Goal: Check status: Check status

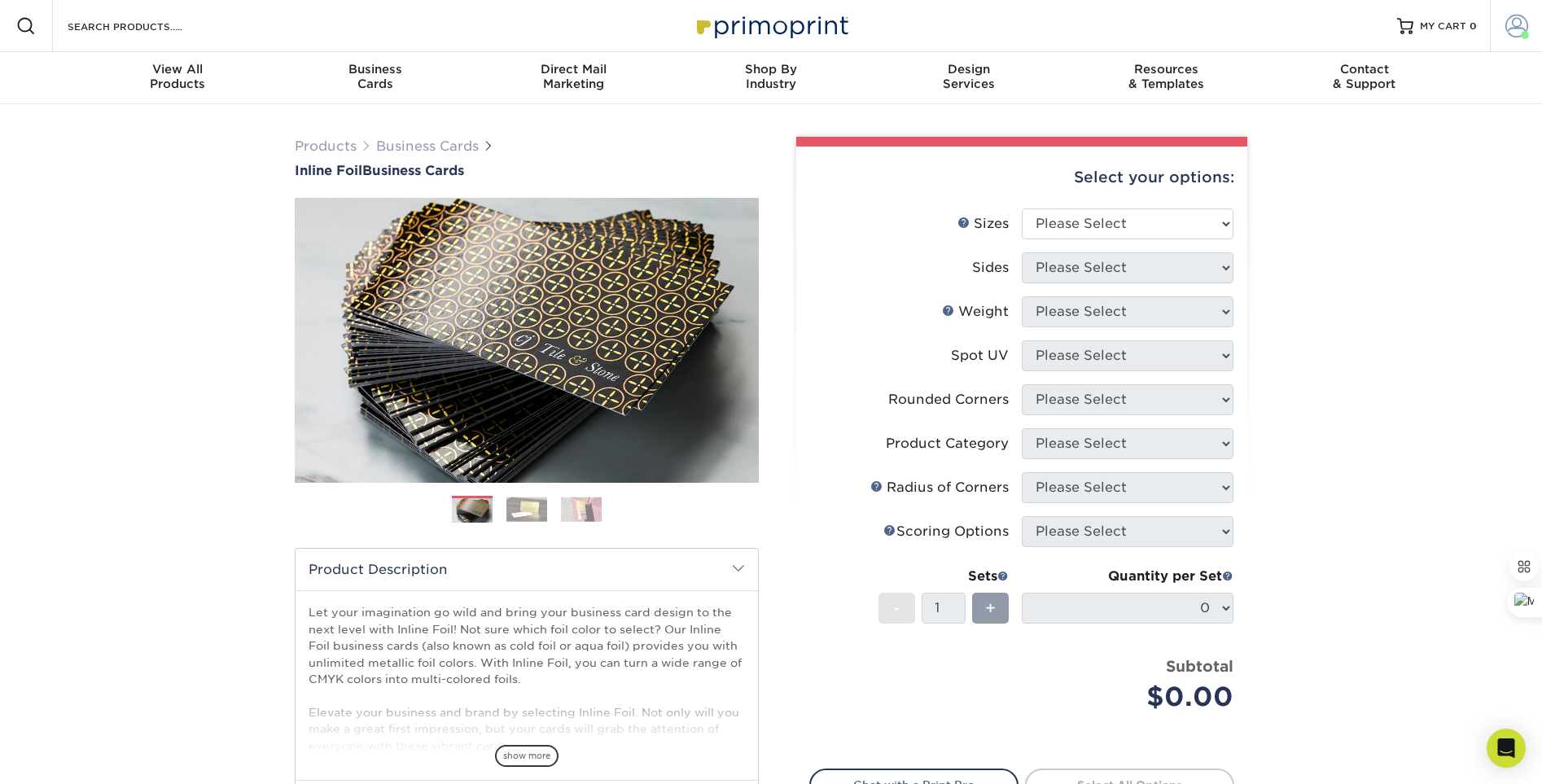
click at [1513, 22] on span at bounding box center [1516, 25] width 22 height 22
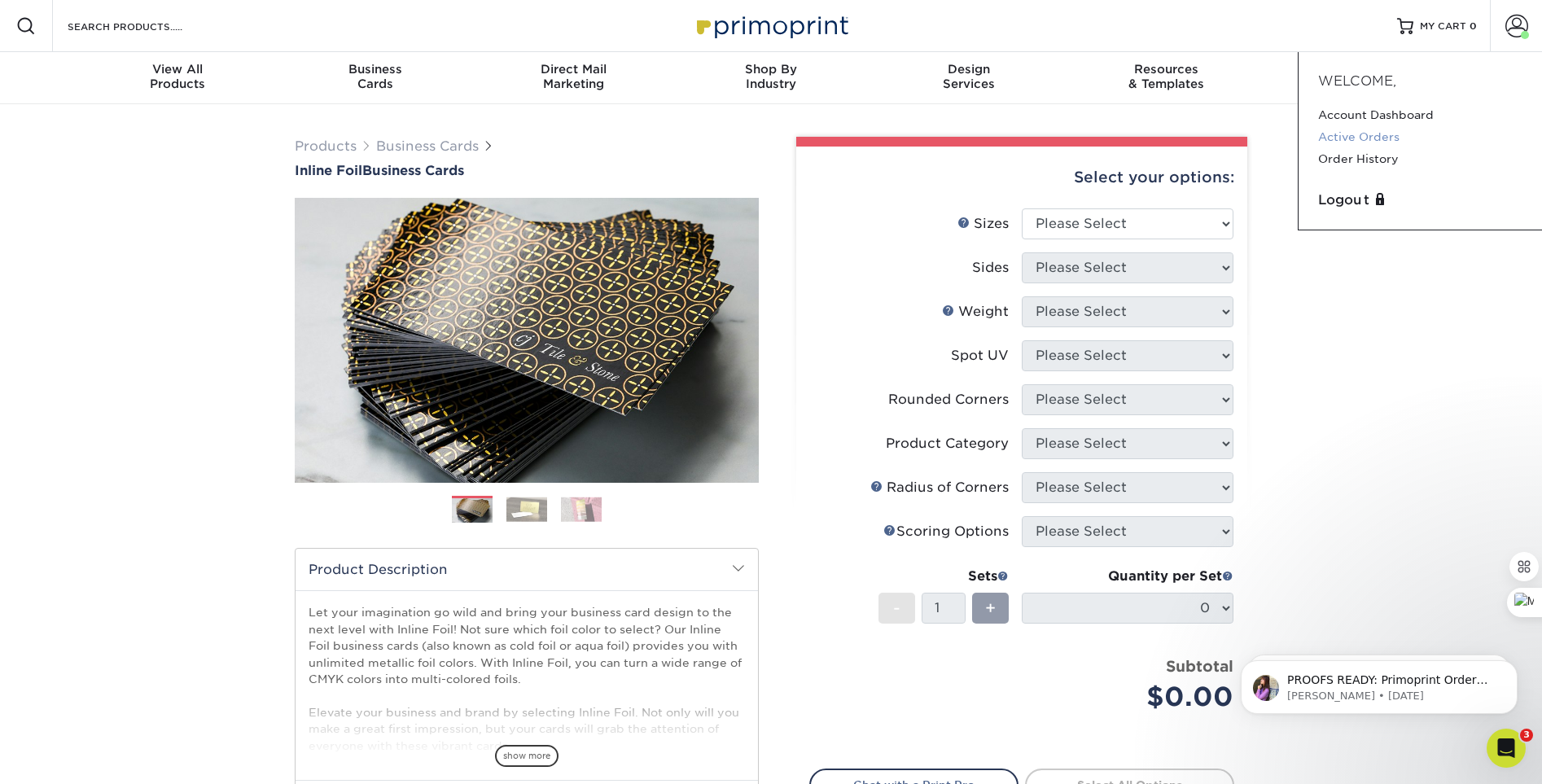
click at [1378, 130] on link "Active Orders" at bounding box center [1420, 137] width 204 height 22
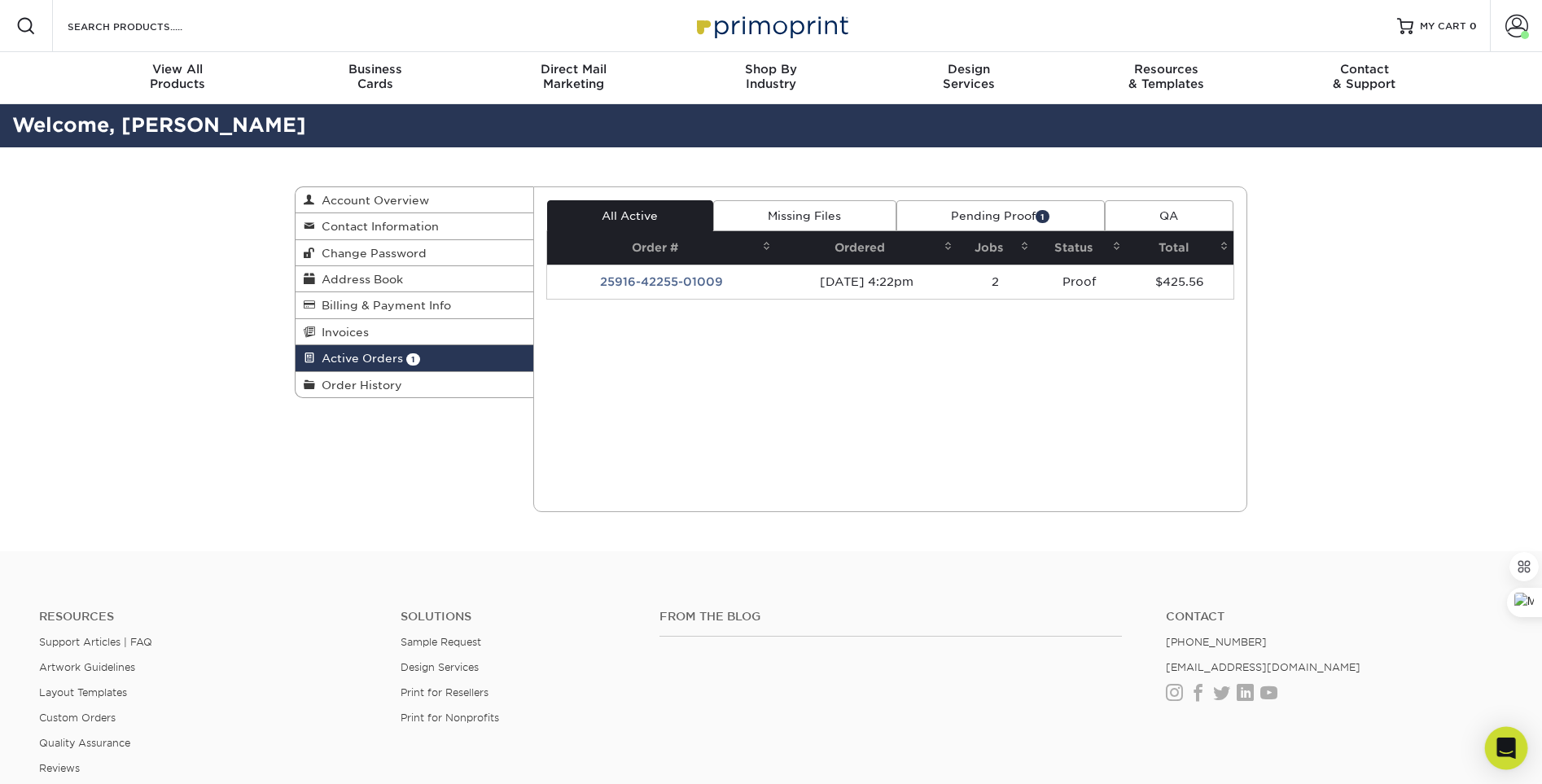
click at [1513, 742] on icon "Open Intercom Messenger" at bounding box center [1505, 748] width 19 height 22
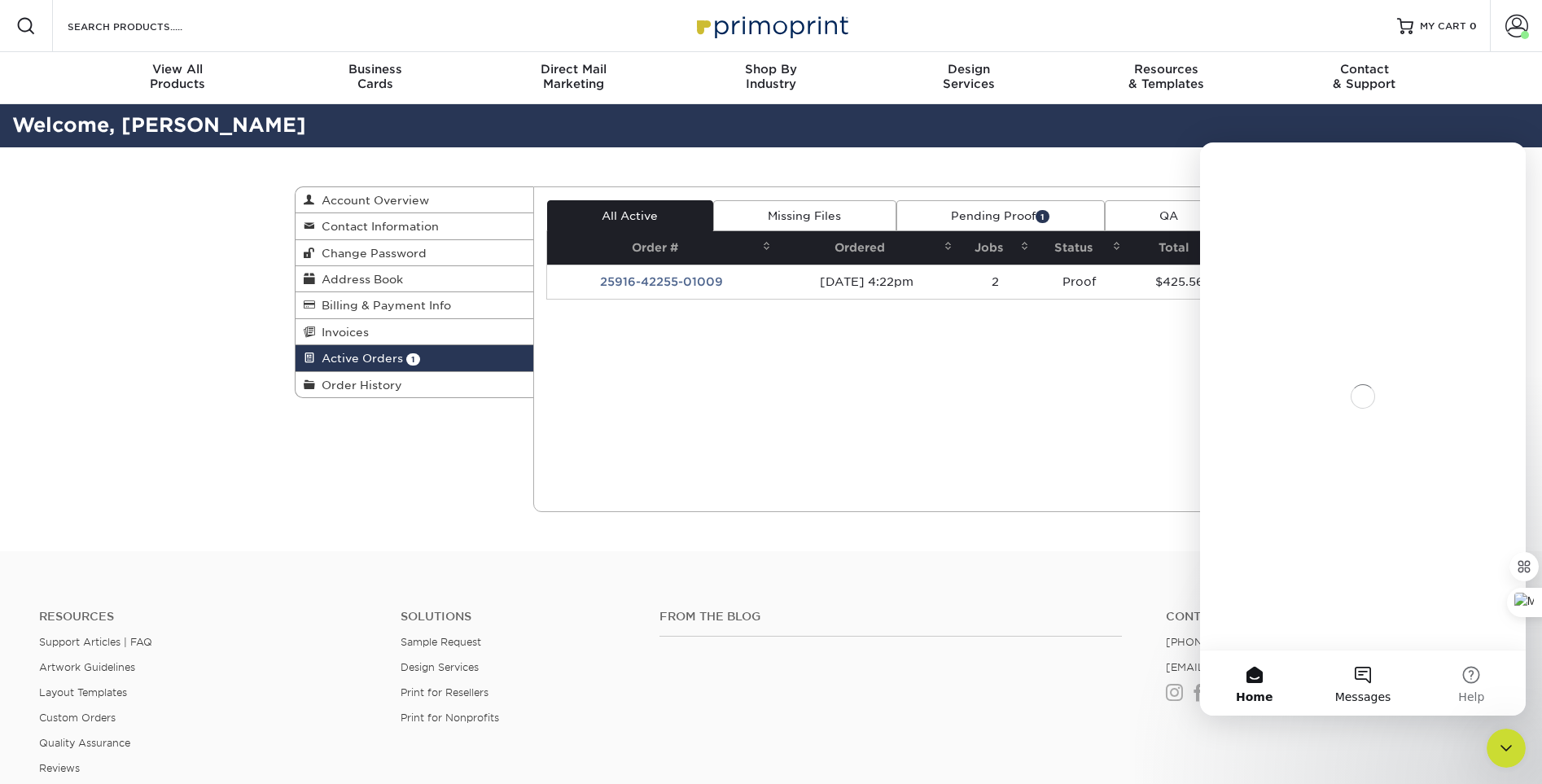
click at [1364, 680] on button "Messages" at bounding box center [1362, 682] width 108 height 65
click at [1369, 677] on button "1 Messages" at bounding box center [1362, 682] width 108 height 65
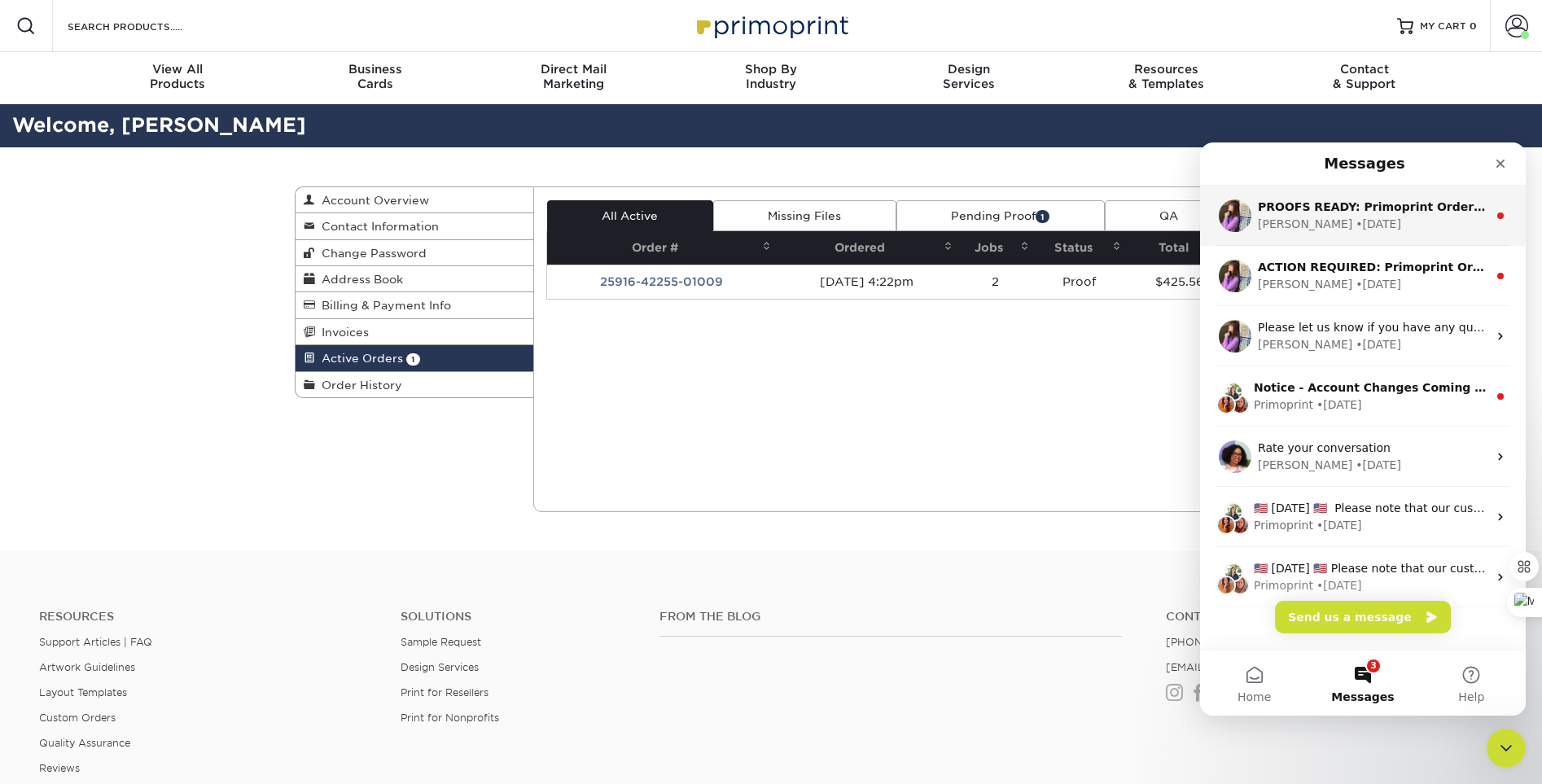
click at [1371, 214] on div "PROOFS READY: Primoprint Order 25916-42255-01009 Thank you for placing your pri…" at bounding box center [1372, 207] width 229 height 17
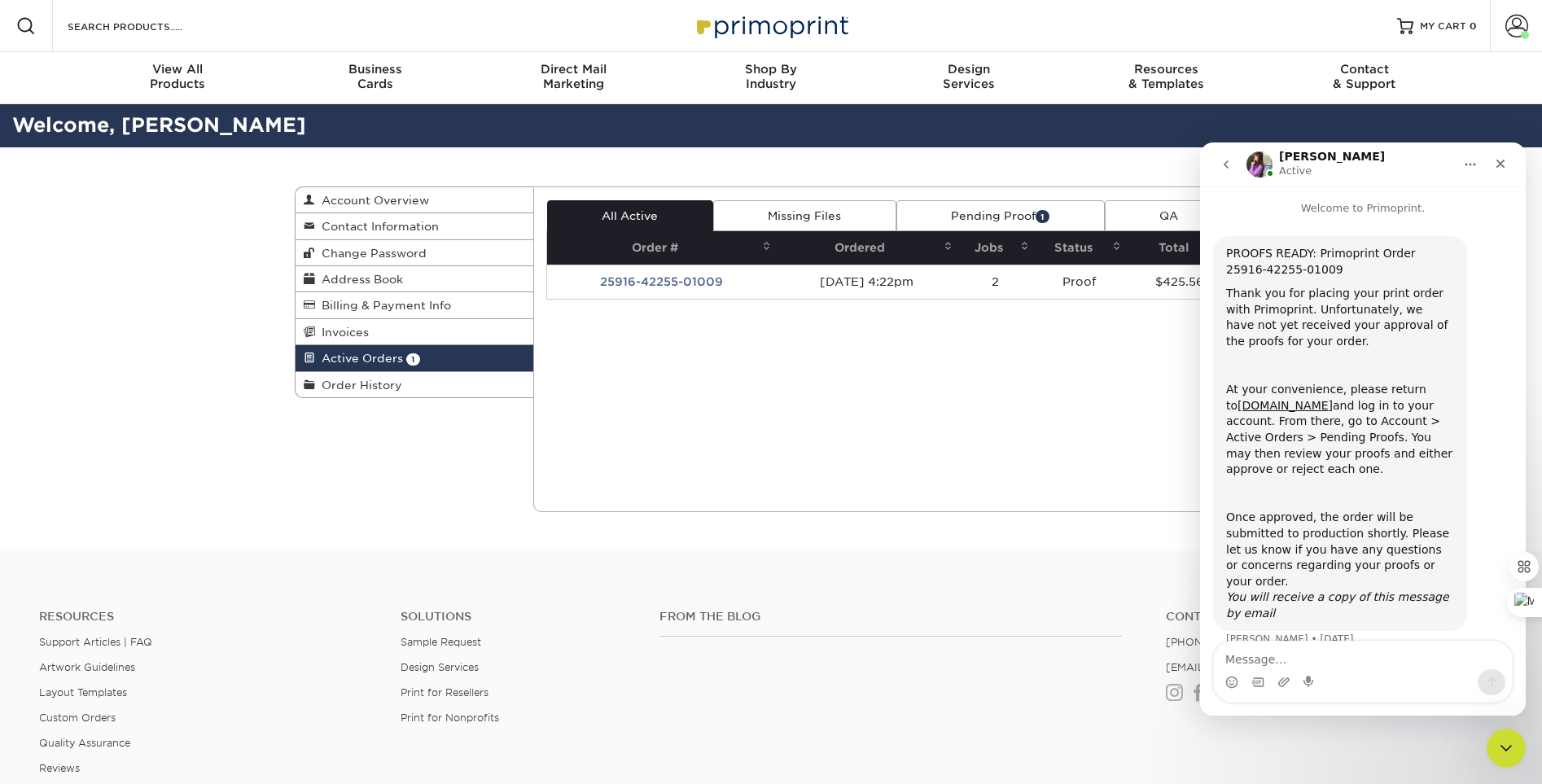
scroll to position [8, 0]
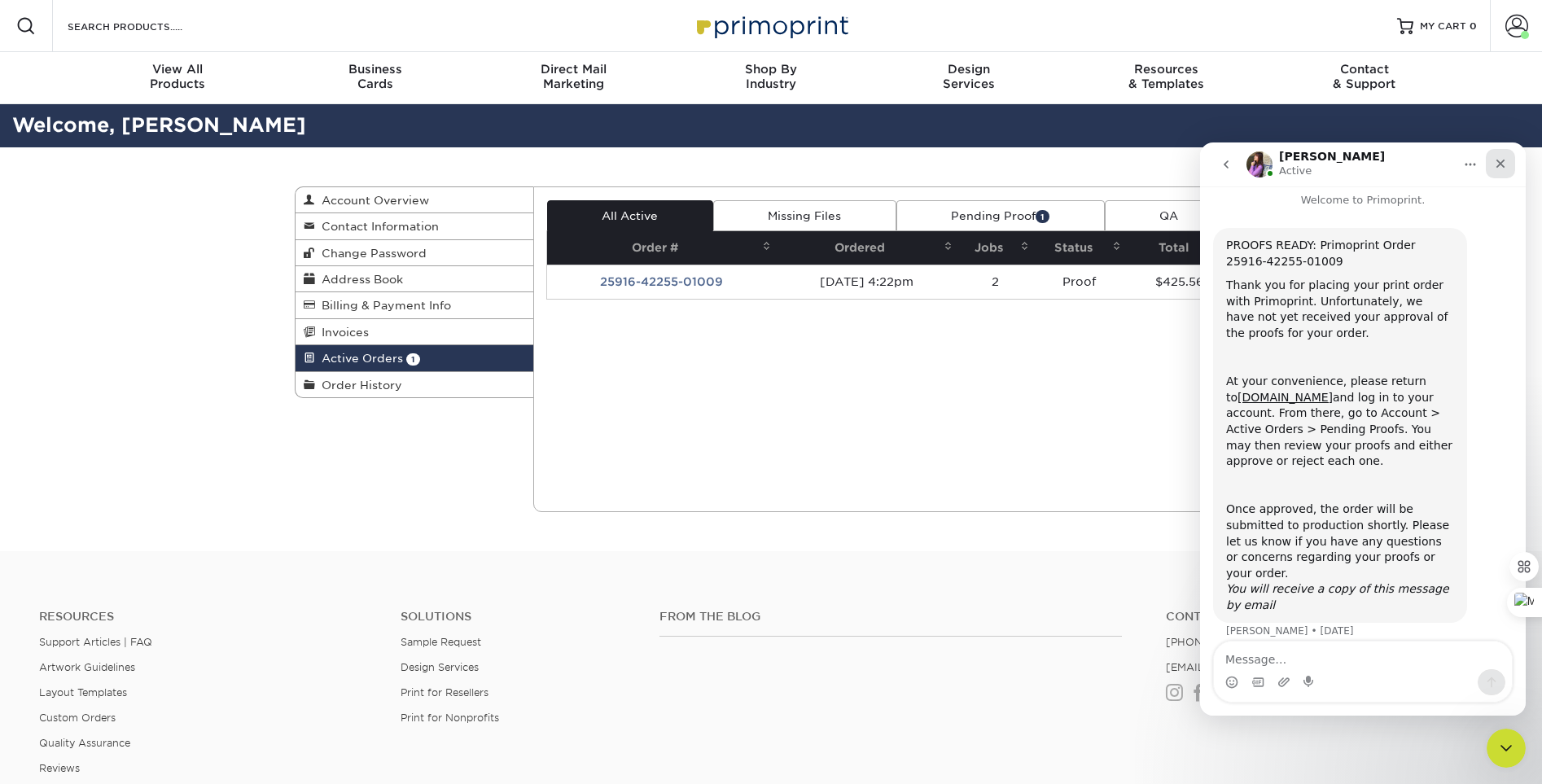
click at [1495, 166] on icon "Close" at bounding box center [1501, 164] width 13 height 13
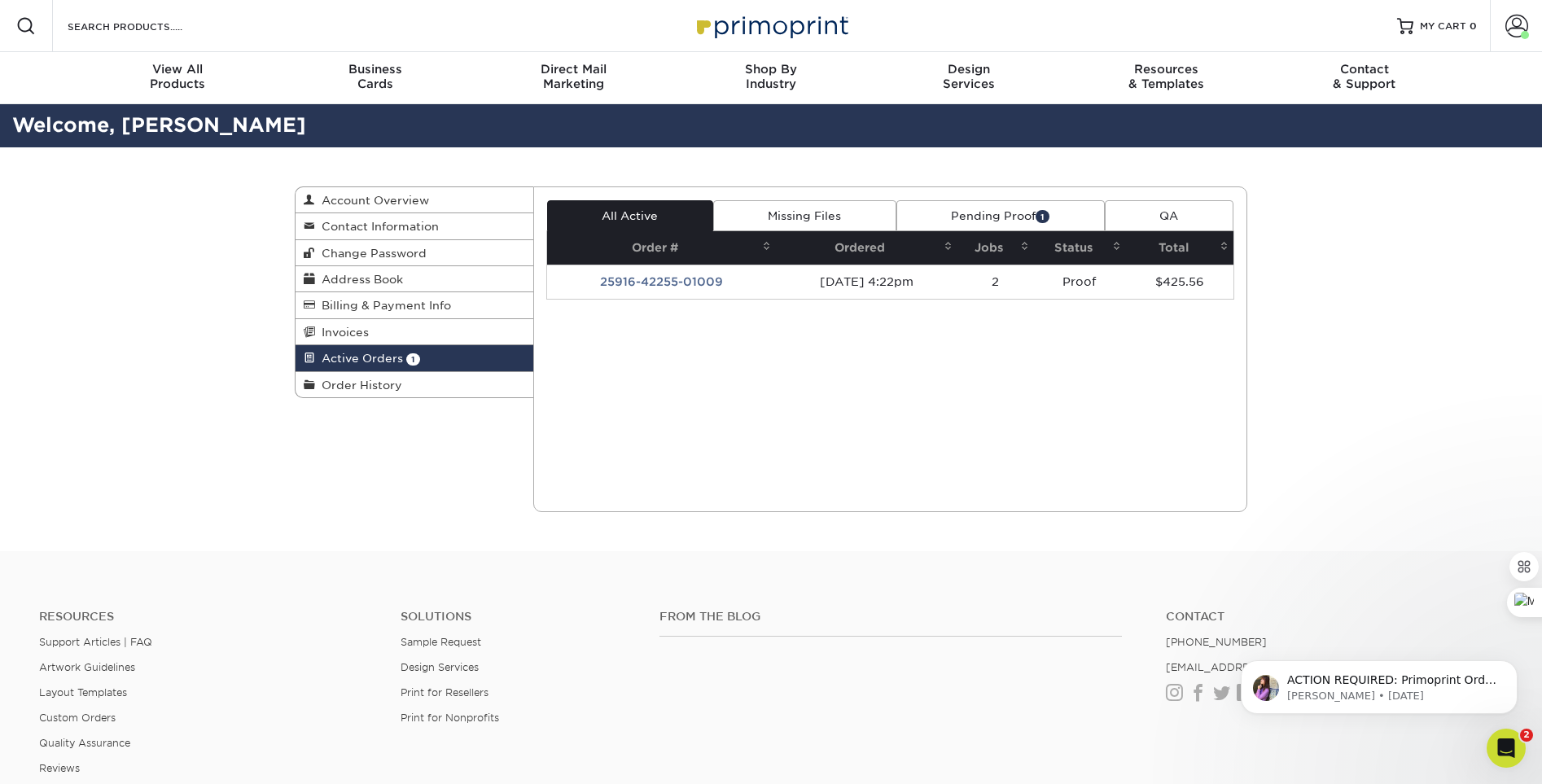
scroll to position [0, 0]
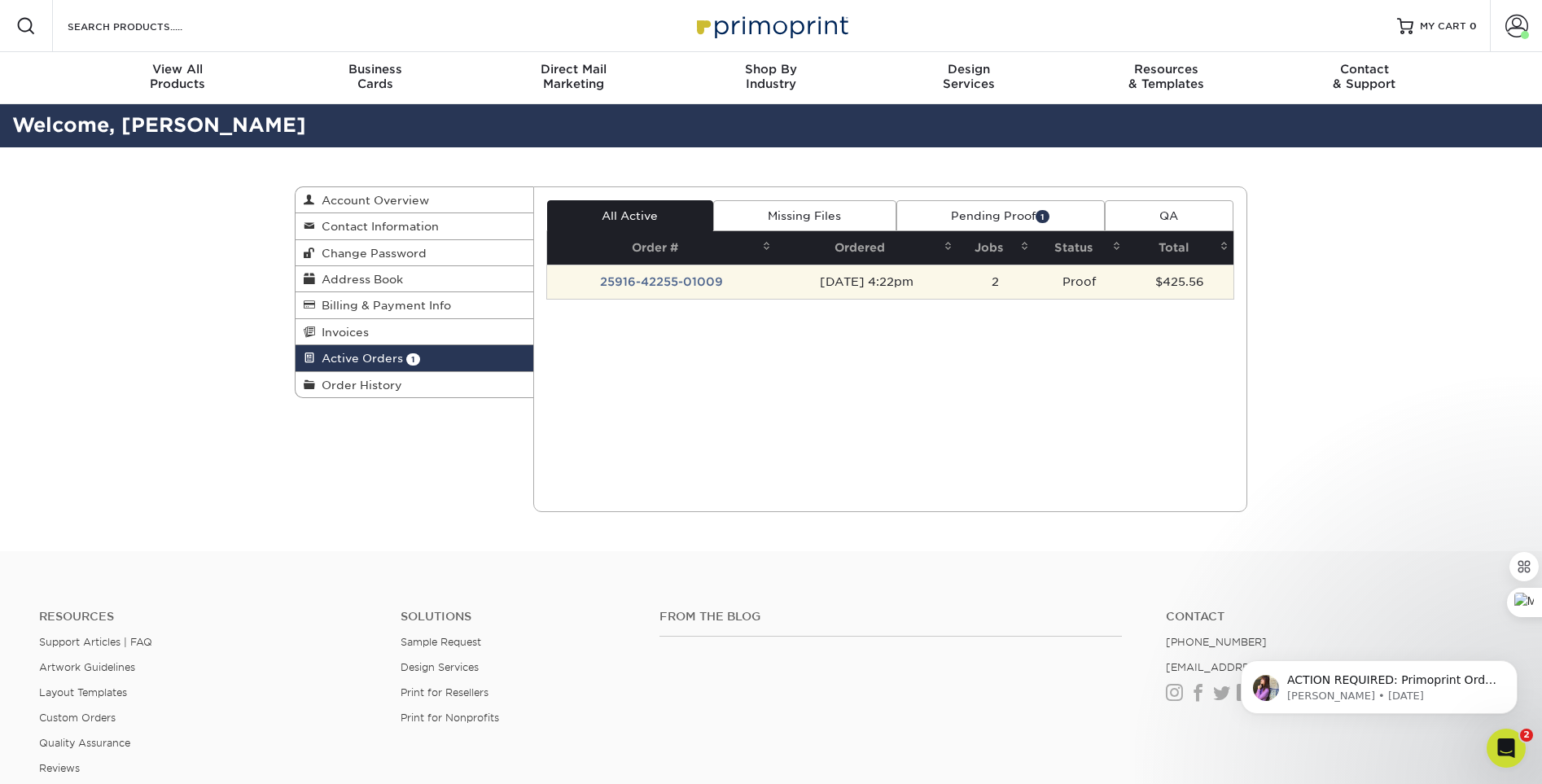
click at [659, 277] on td "25916-42255-01009" at bounding box center [661, 281] width 229 height 34
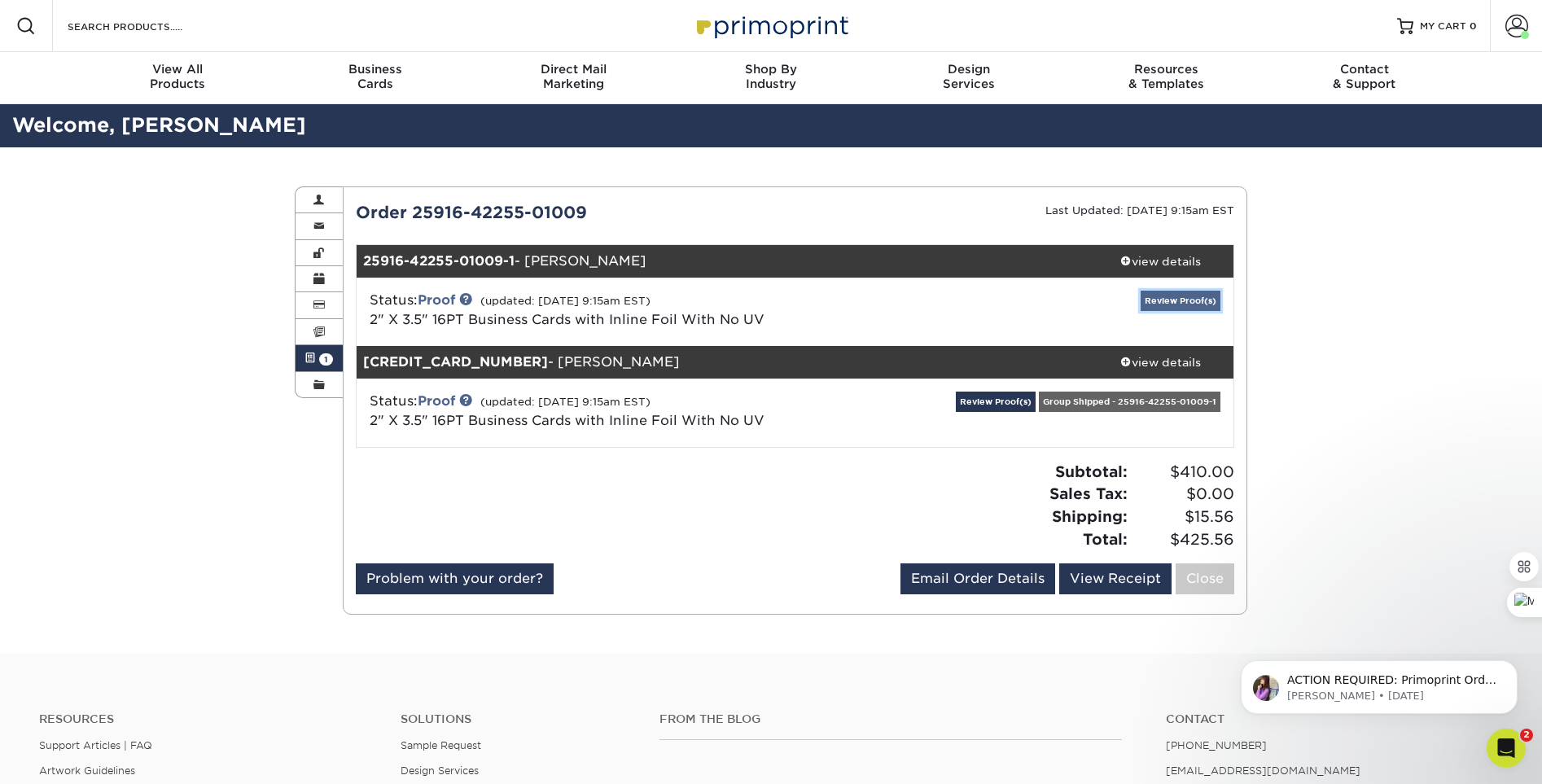
click at [1199, 299] on link "Review Proof(s)" at bounding box center [1180, 300] width 80 height 21
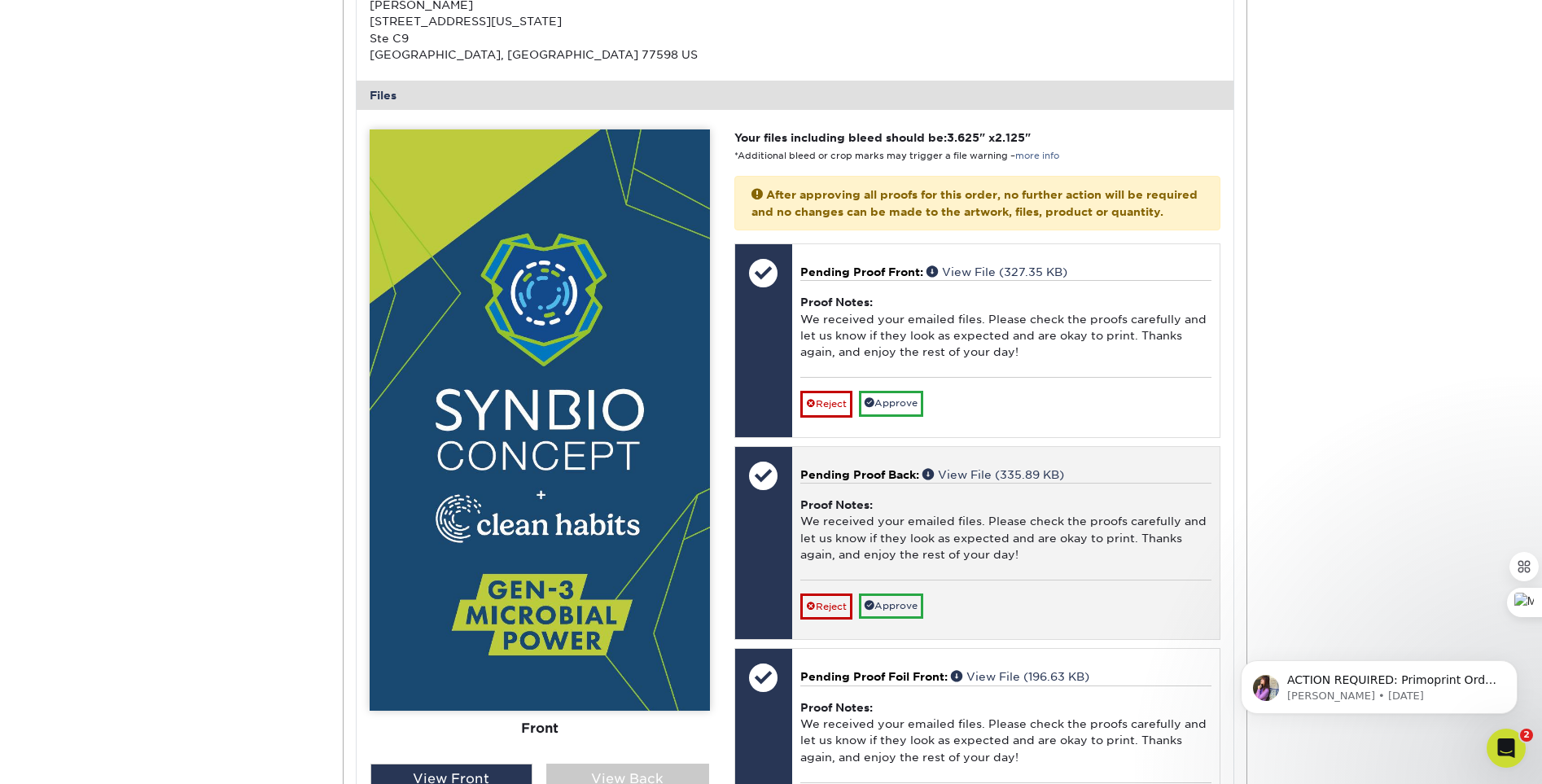
scroll to position [638, 0]
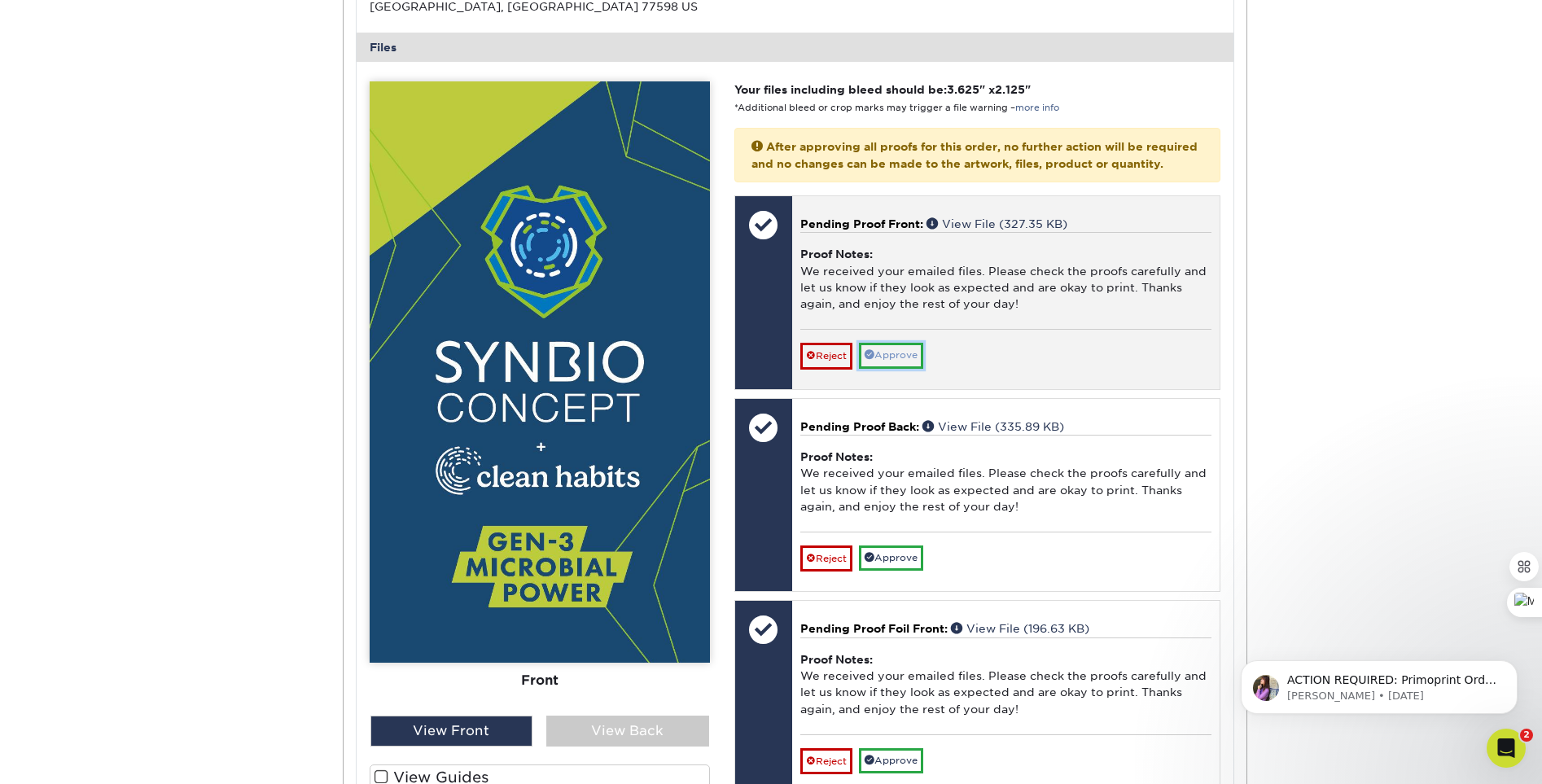
click at [910, 368] on link "Approve" at bounding box center [891, 355] width 64 height 25
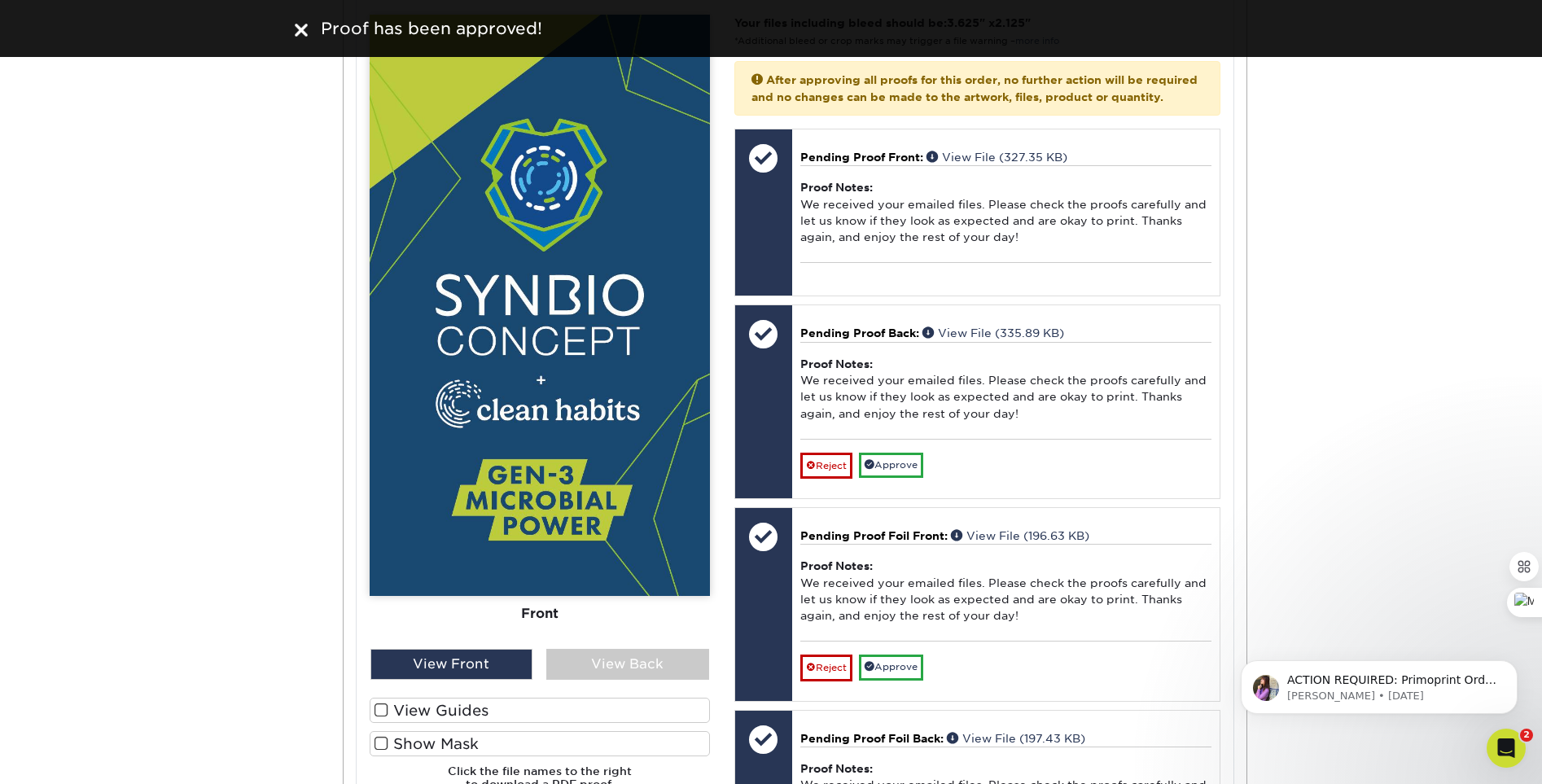
scroll to position [706, 0]
click at [378, 707] on span at bounding box center [381, 708] width 13 height 15
click at [0, 0] on input "View Guides" at bounding box center [0, 0] width 0 height 0
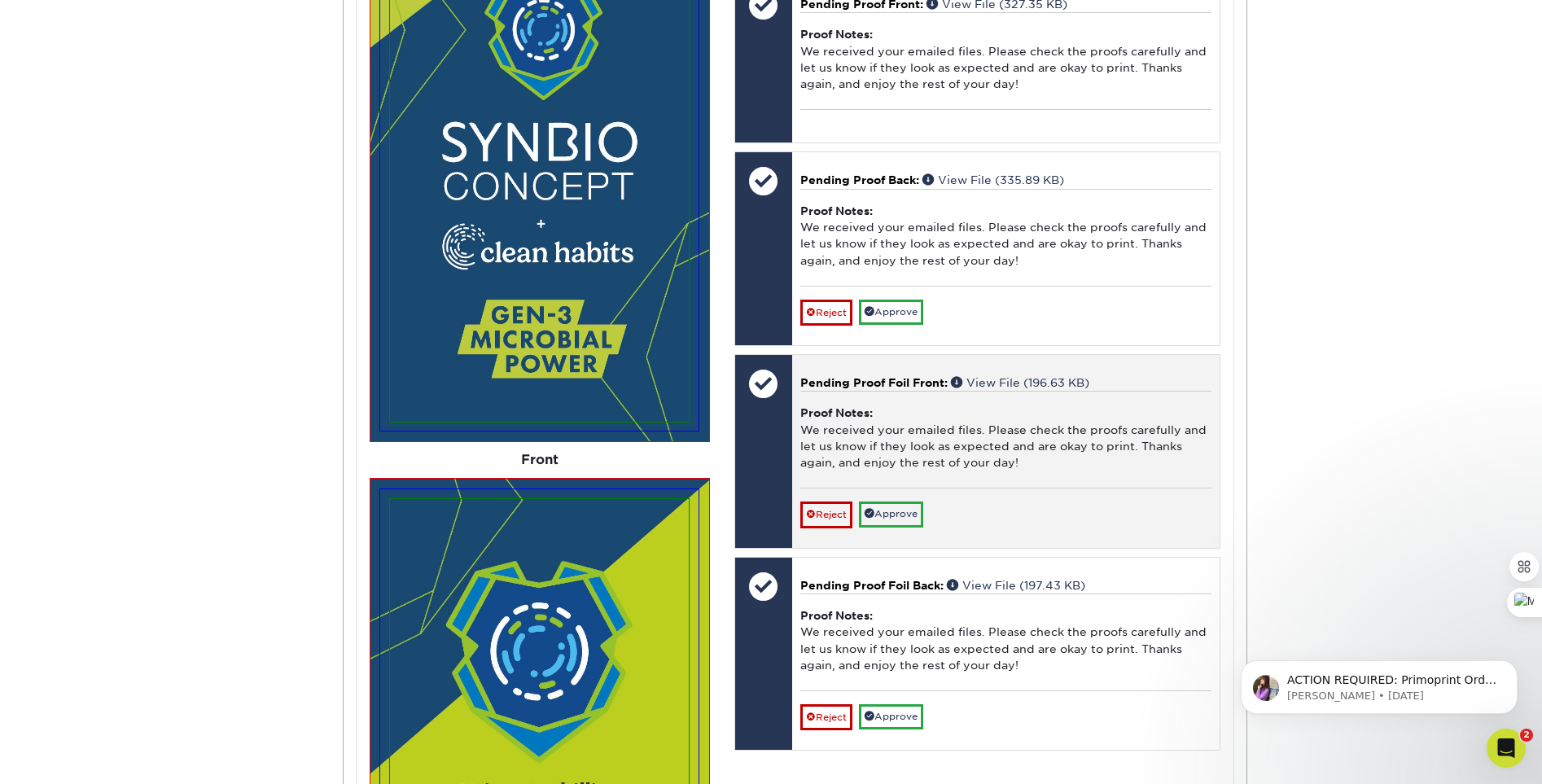
scroll to position [788, 0]
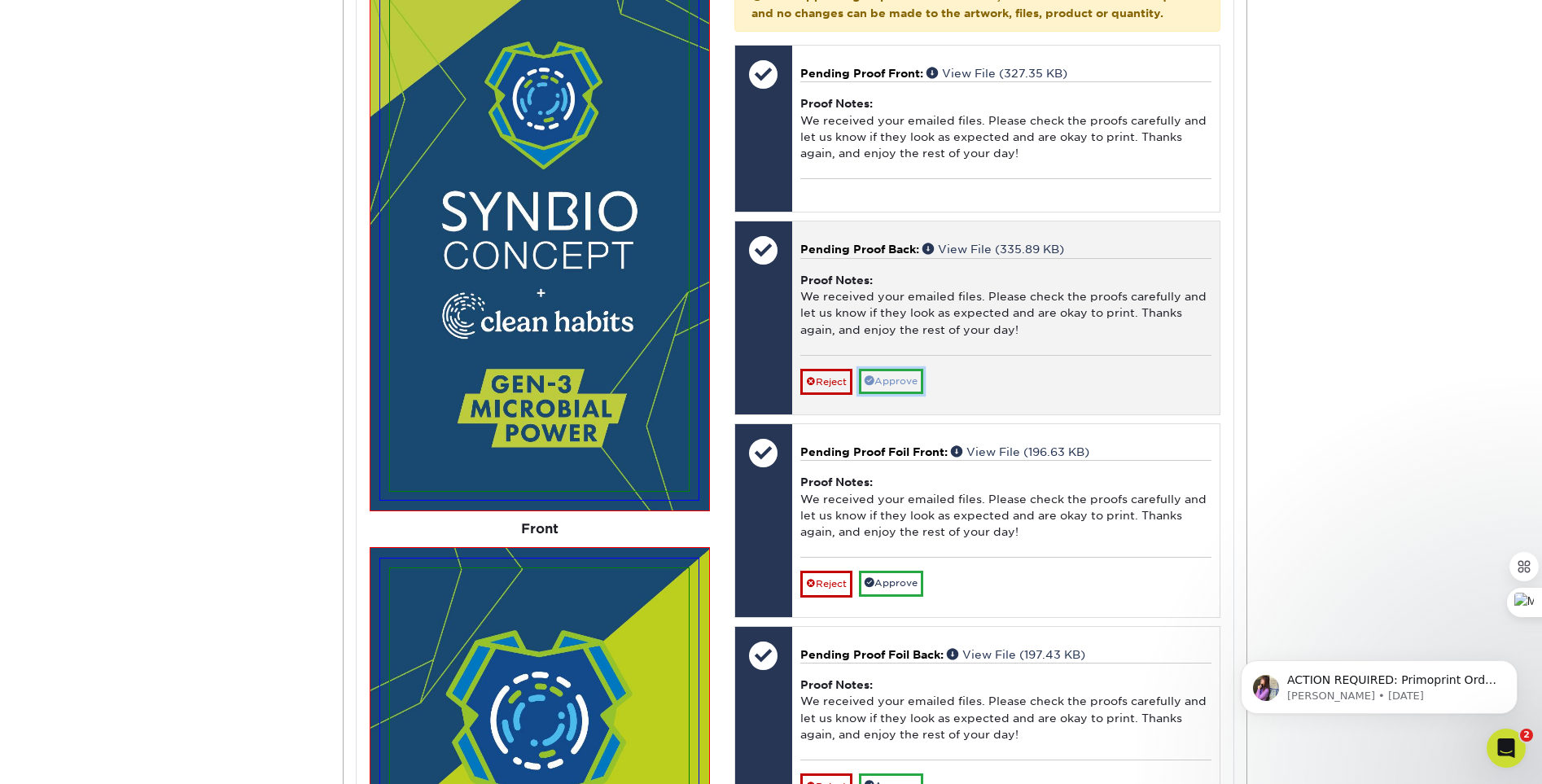
click at [904, 394] on link "Approve" at bounding box center [891, 381] width 64 height 25
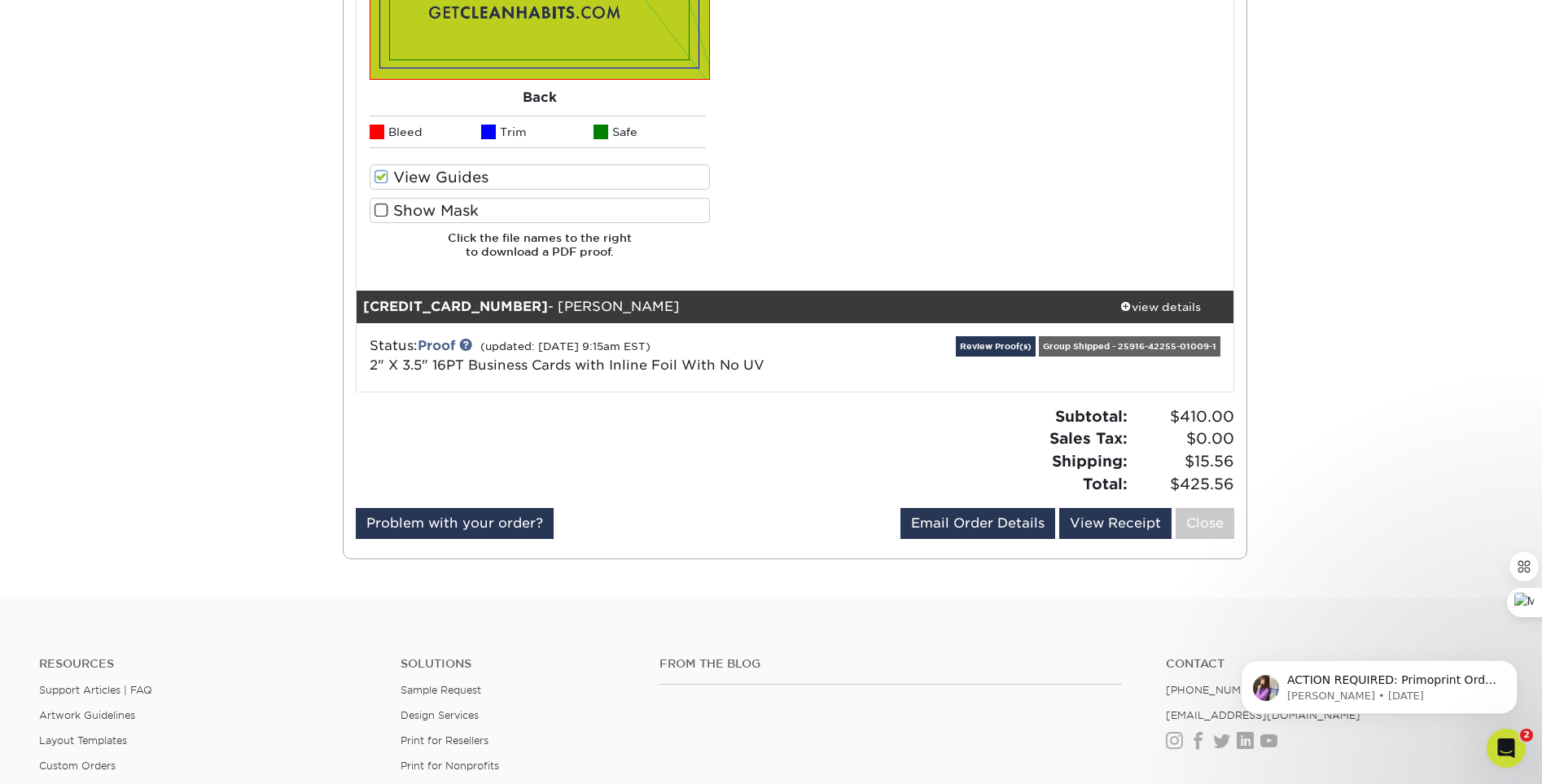
scroll to position [1840, 0]
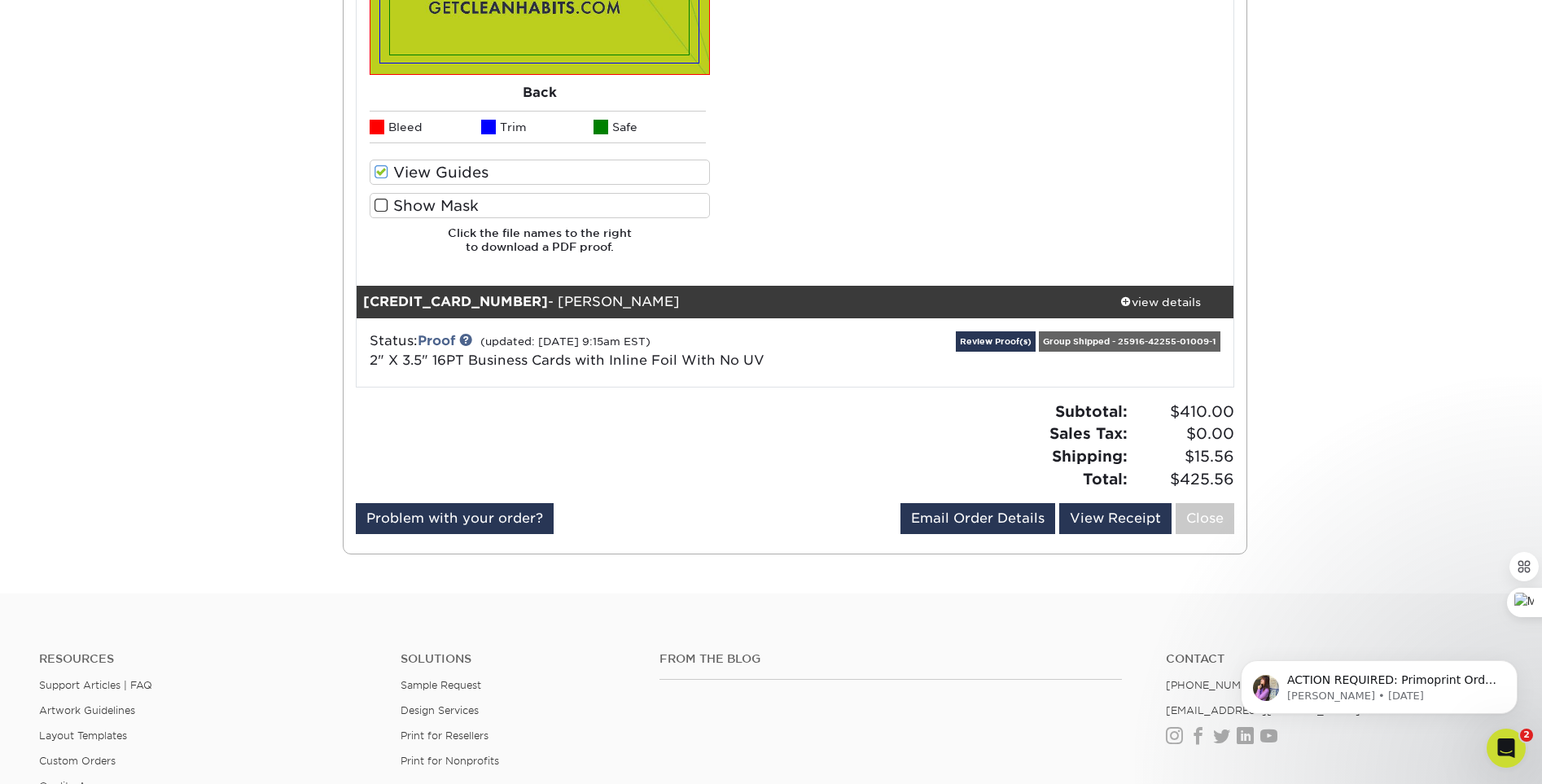
click at [385, 206] on span at bounding box center [381, 205] width 13 height 15
click at [0, 0] on input "Show Mask" at bounding box center [0, 0] width 0 height 0
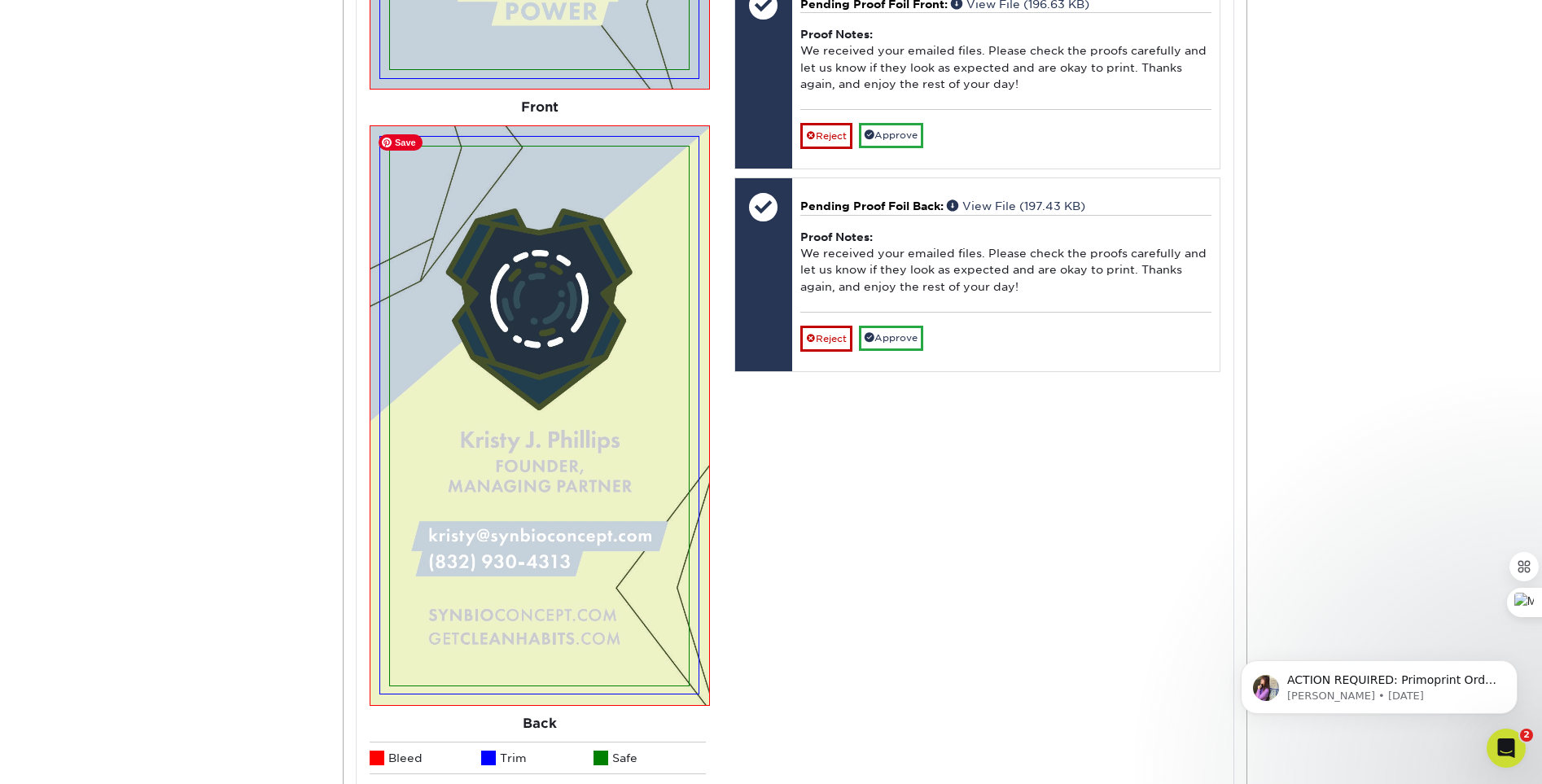
scroll to position [1230, 0]
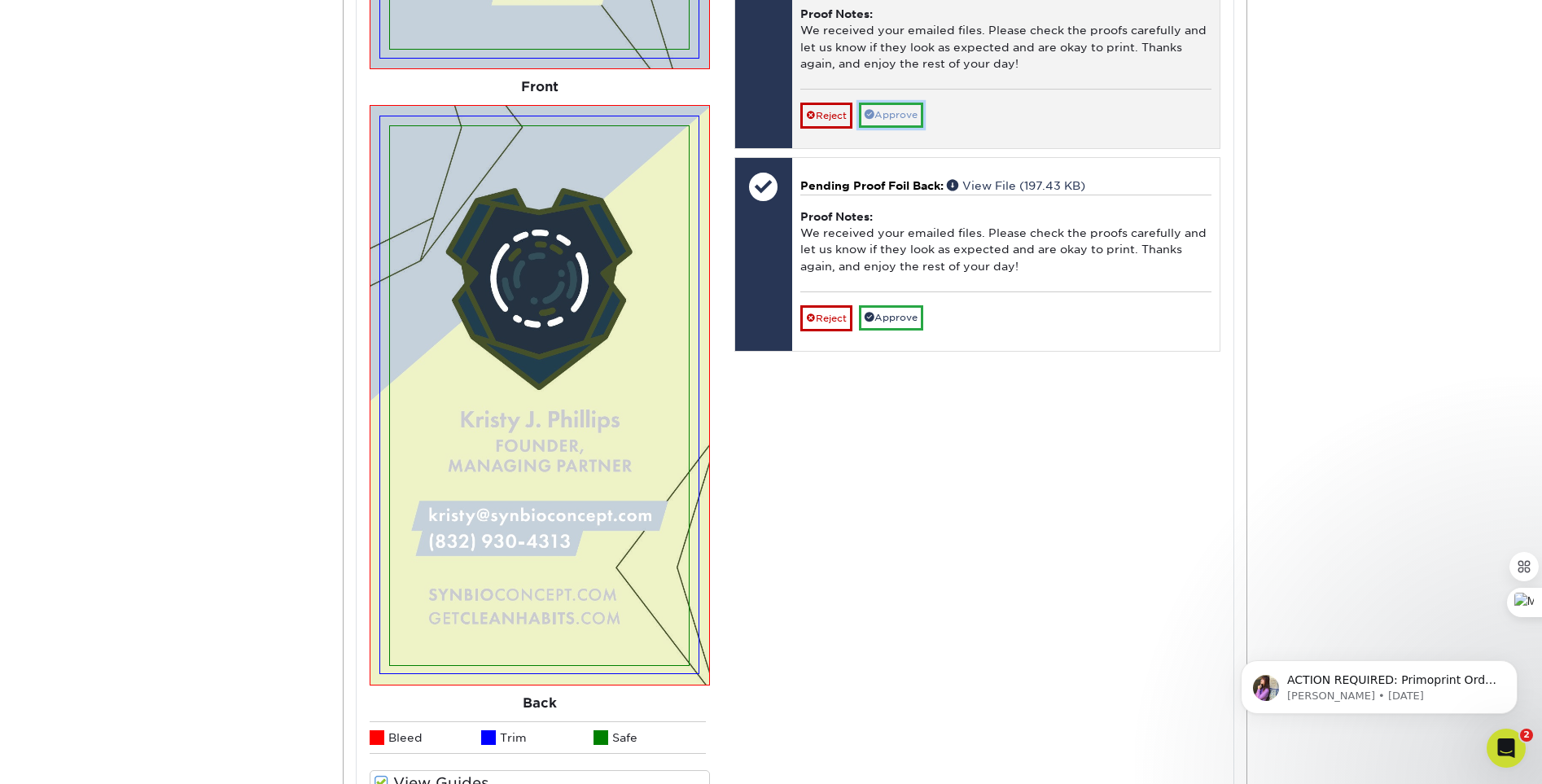
click at [908, 128] on link "Approve" at bounding box center [891, 115] width 64 height 25
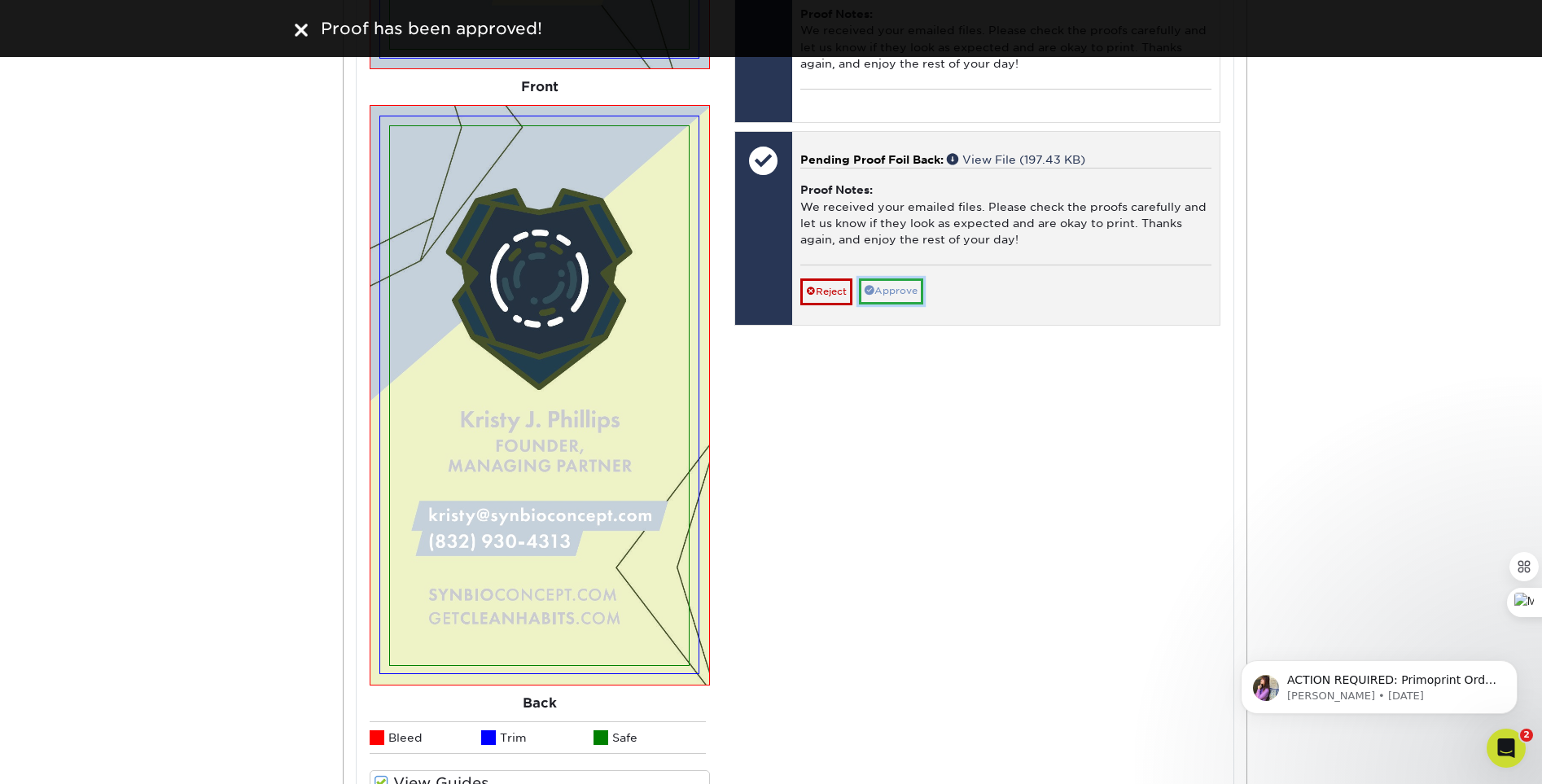
click at [910, 304] on link "Approve" at bounding box center [891, 291] width 64 height 25
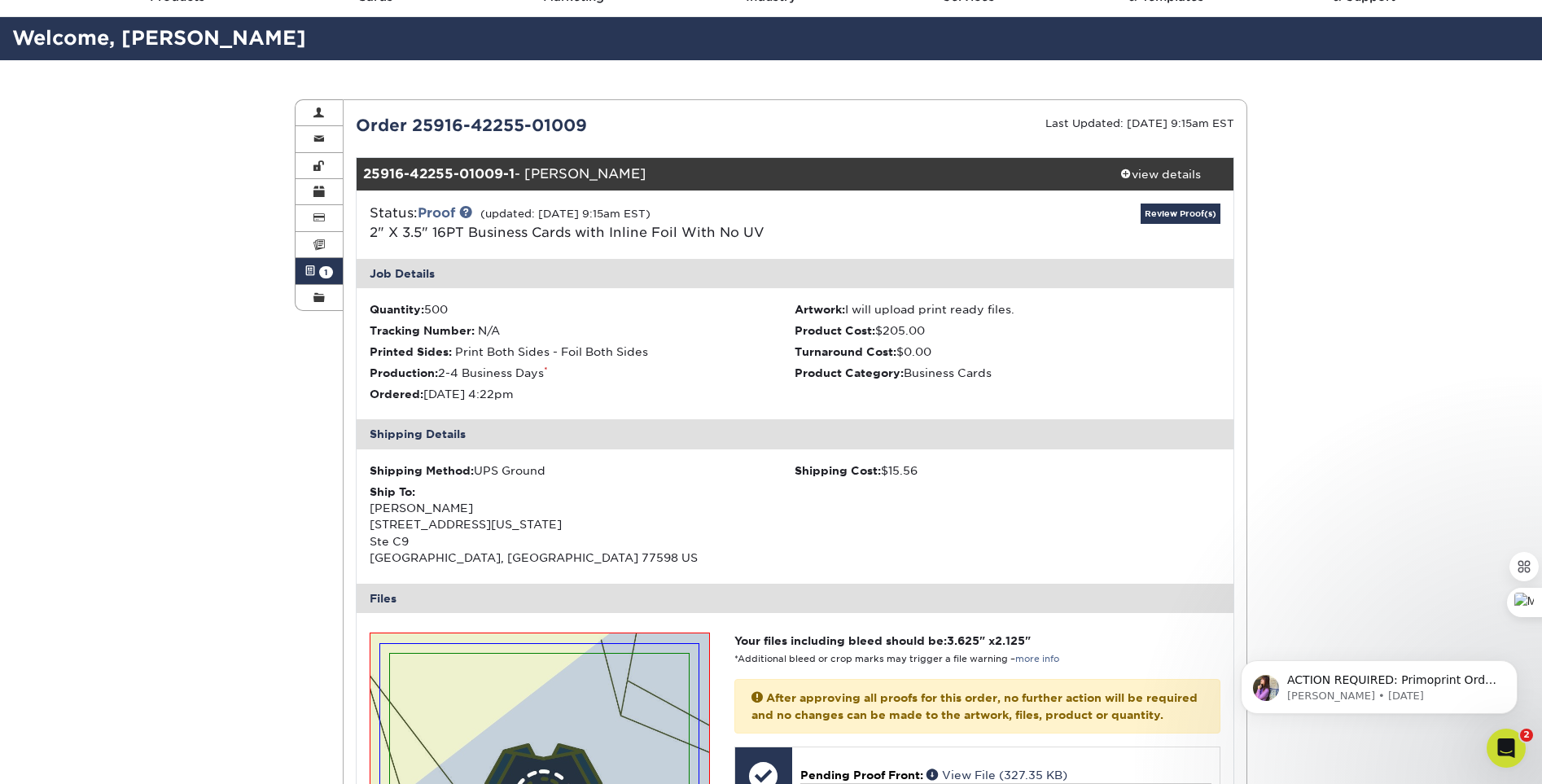
scroll to position [22, 0]
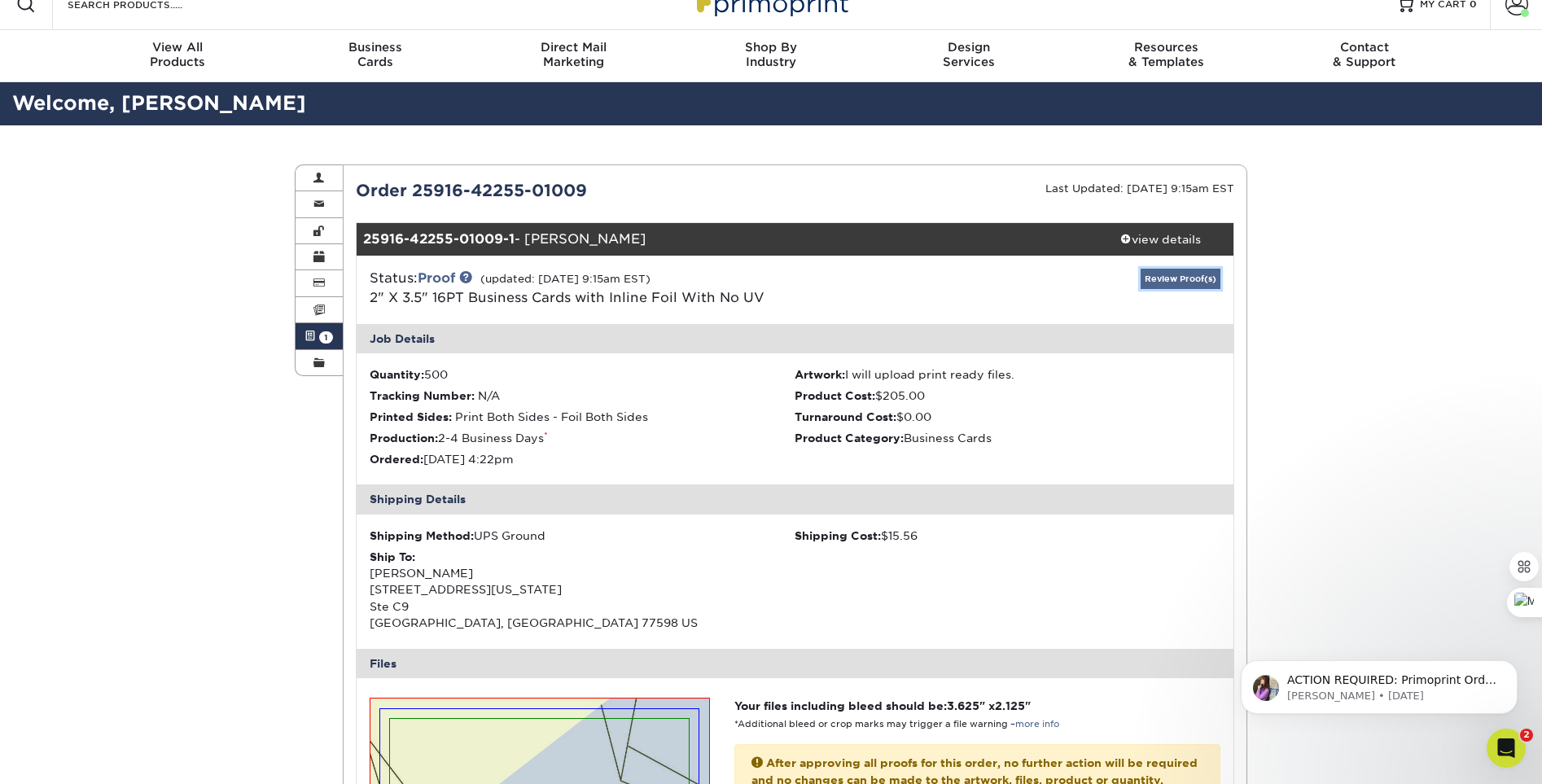
click at [1173, 277] on link "Review Proof(s)" at bounding box center [1180, 279] width 80 height 21
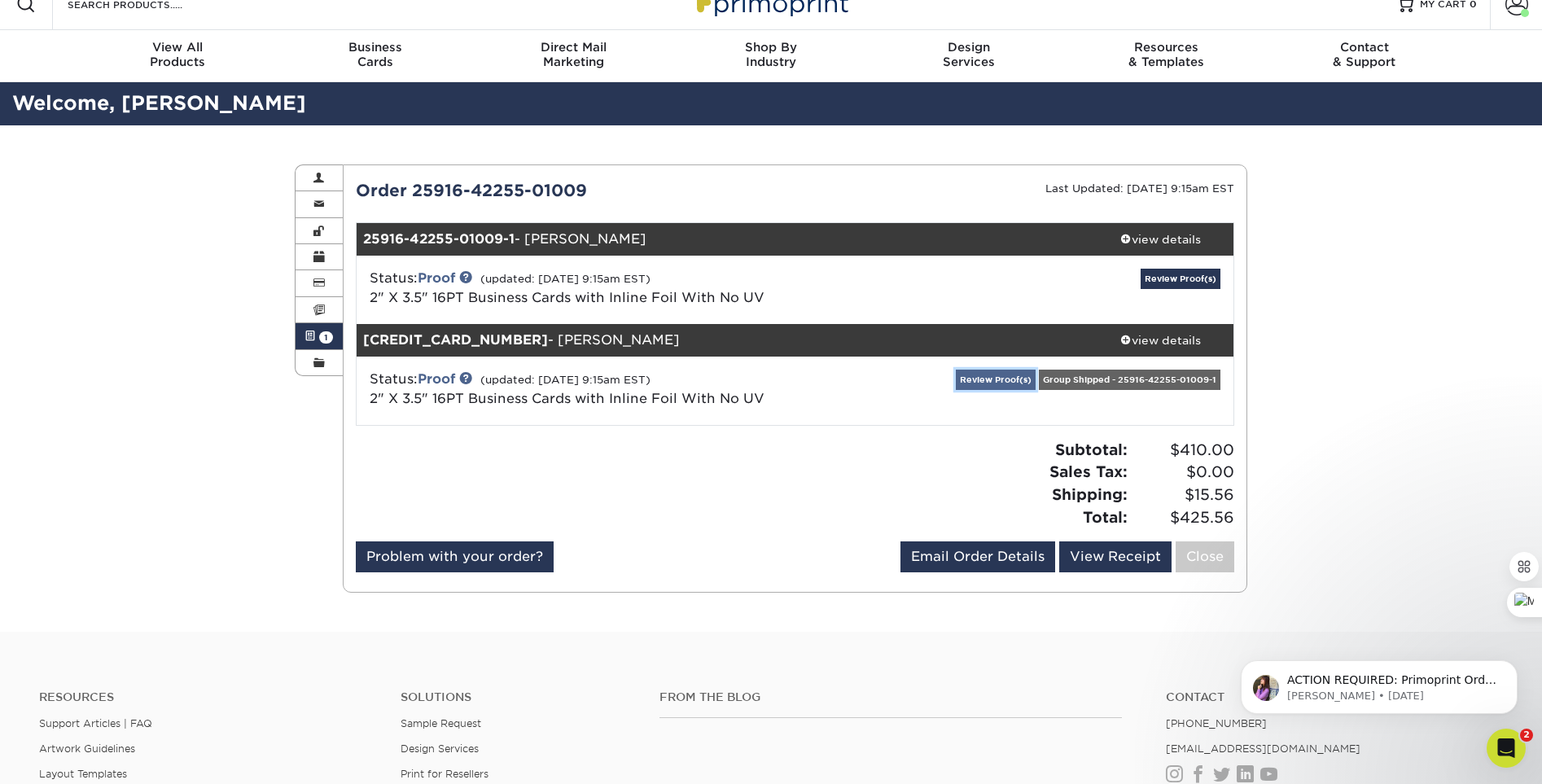
click at [1000, 378] on link "Review Proof(s)" at bounding box center [995, 379] width 80 height 21
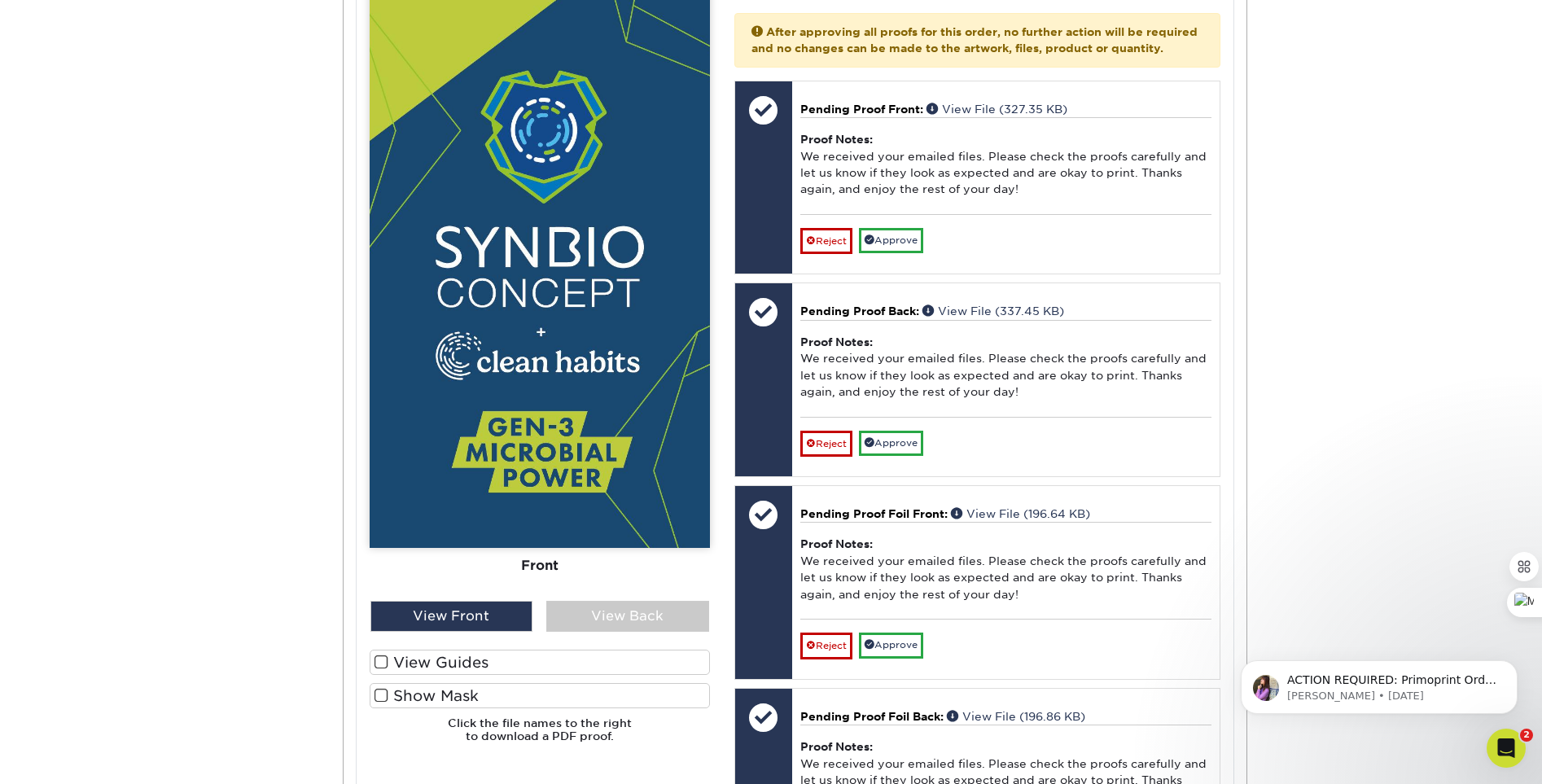
scroll to position [732, 0]
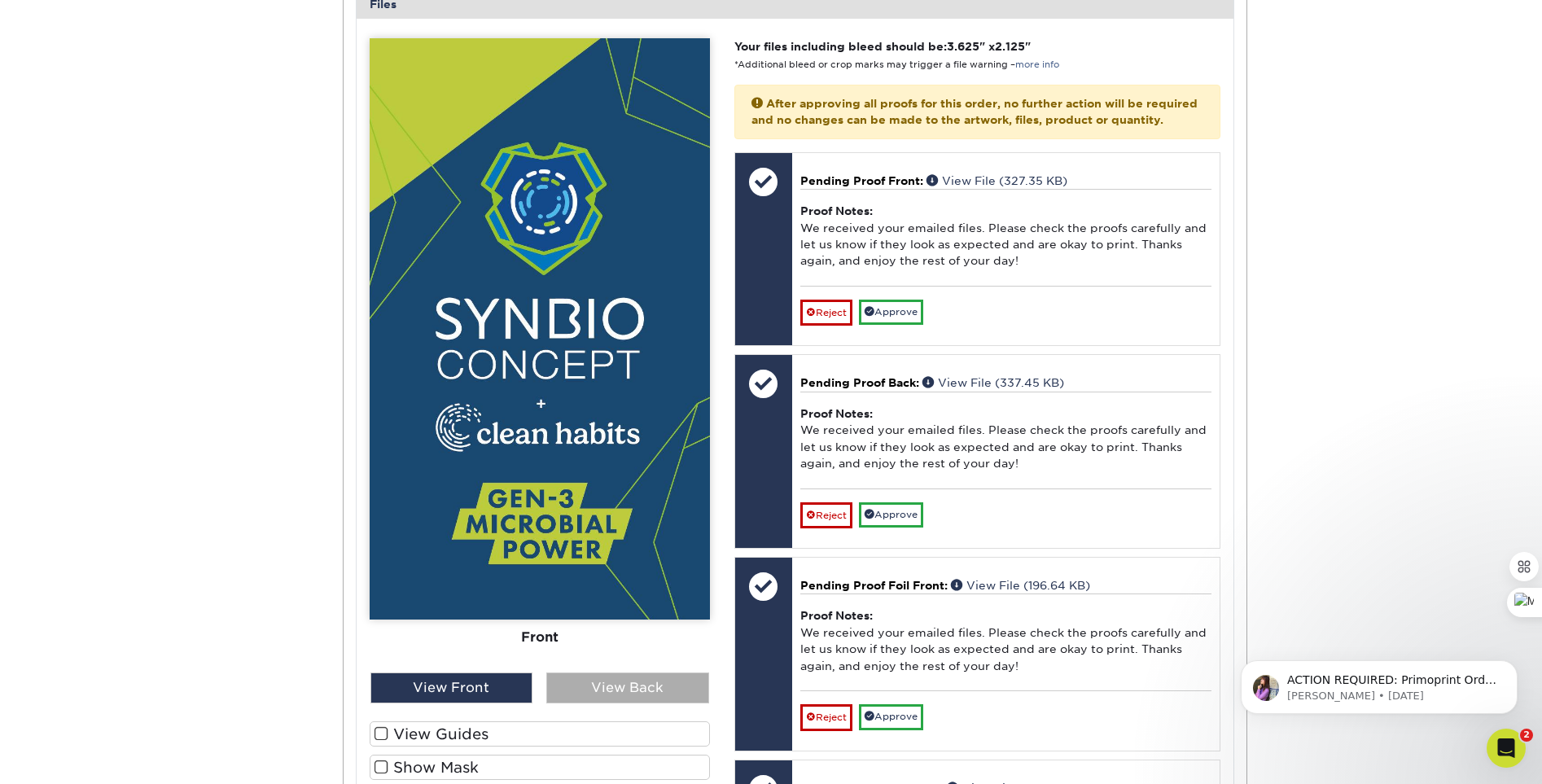
click at [625, 695] on div "View Back" at bounding box center [627, 688] width 163 height 31
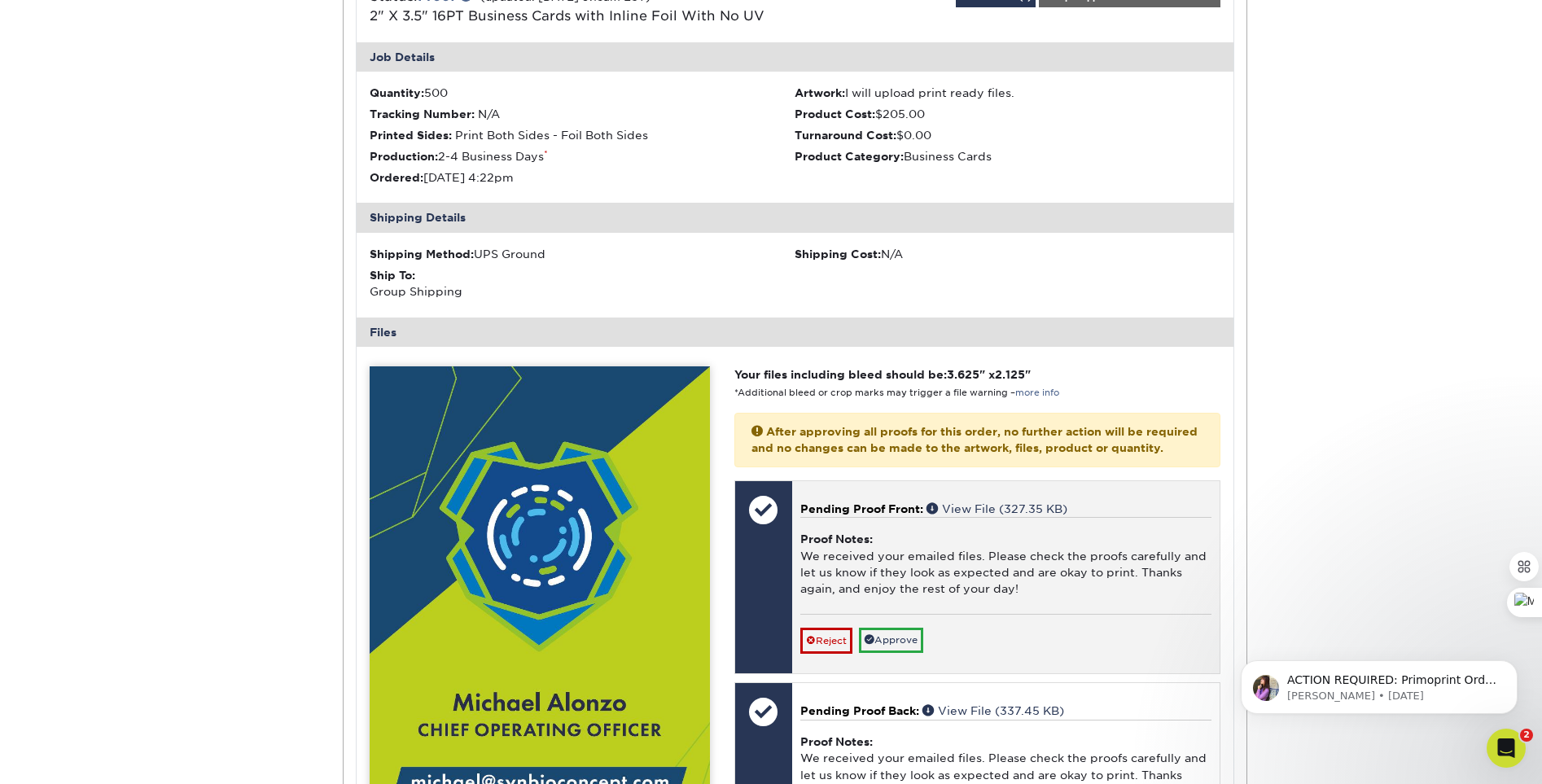
scroll to position [405, 0]
click at [919, 652] on link "Approve" at bounding box center [891, 639] width 64 height 25
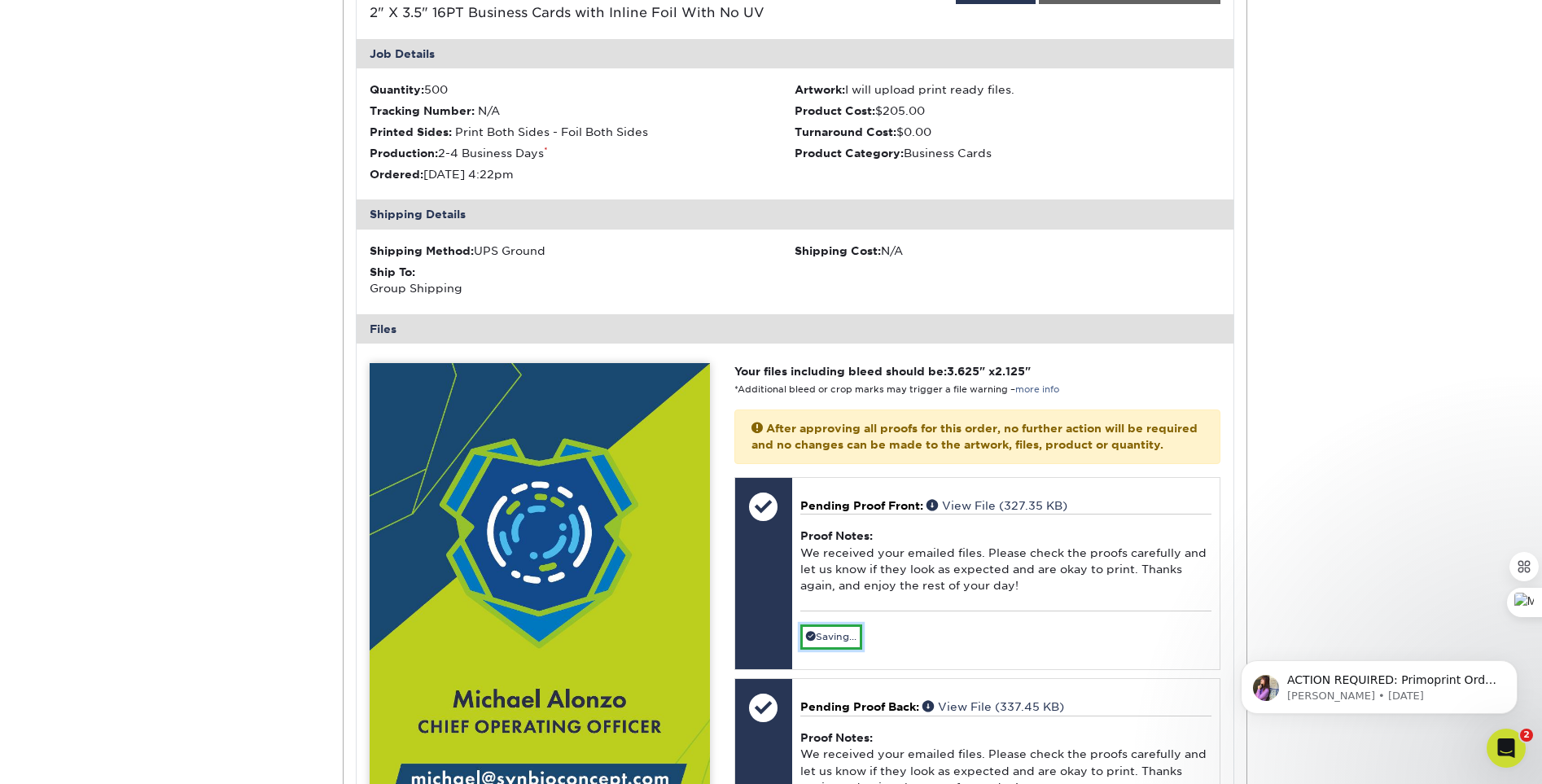
scroll to position [582, 0]
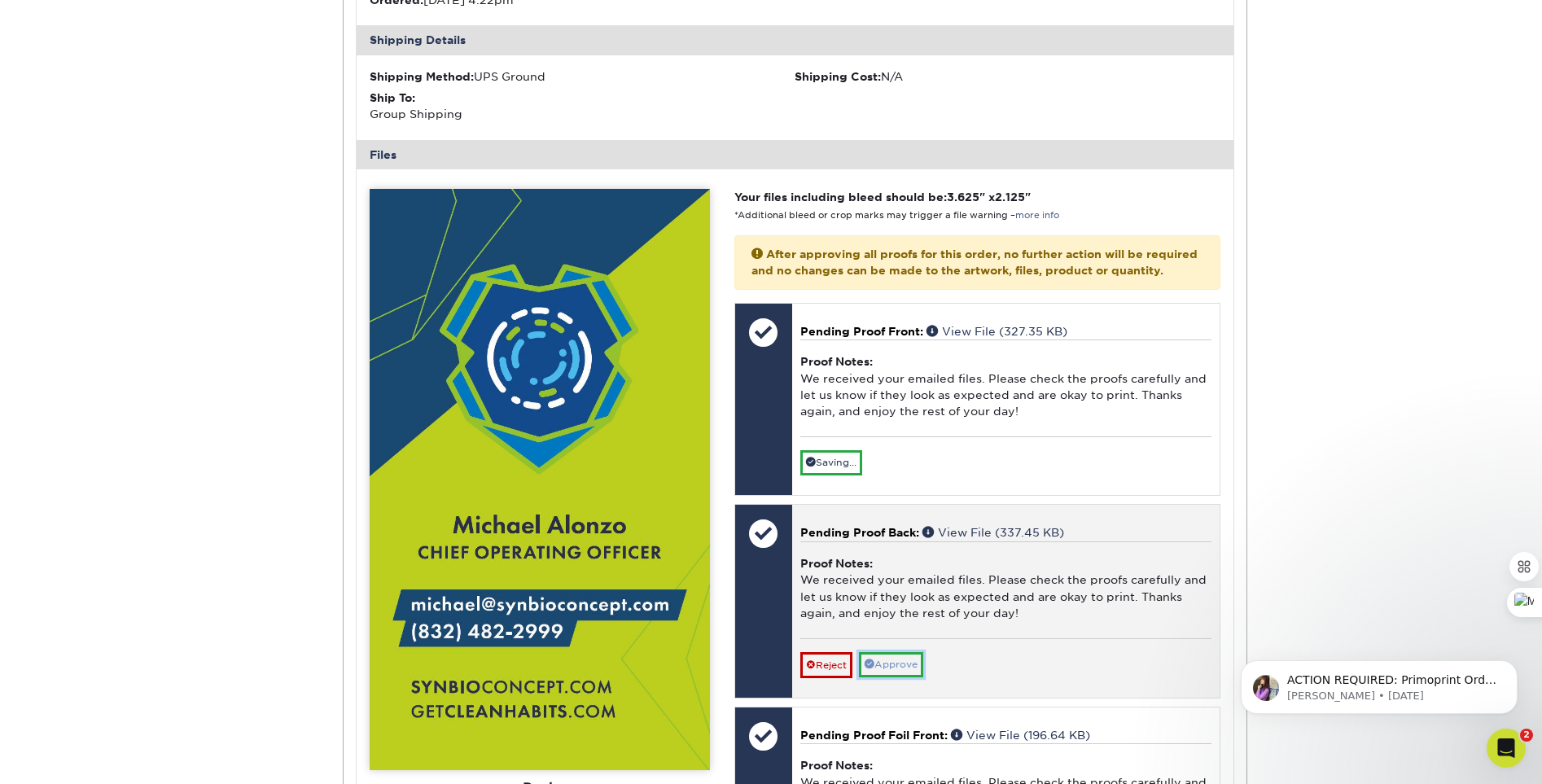
click at [915, 677] on link "Approve" at bounding box center [891, 664] width 64 height 25
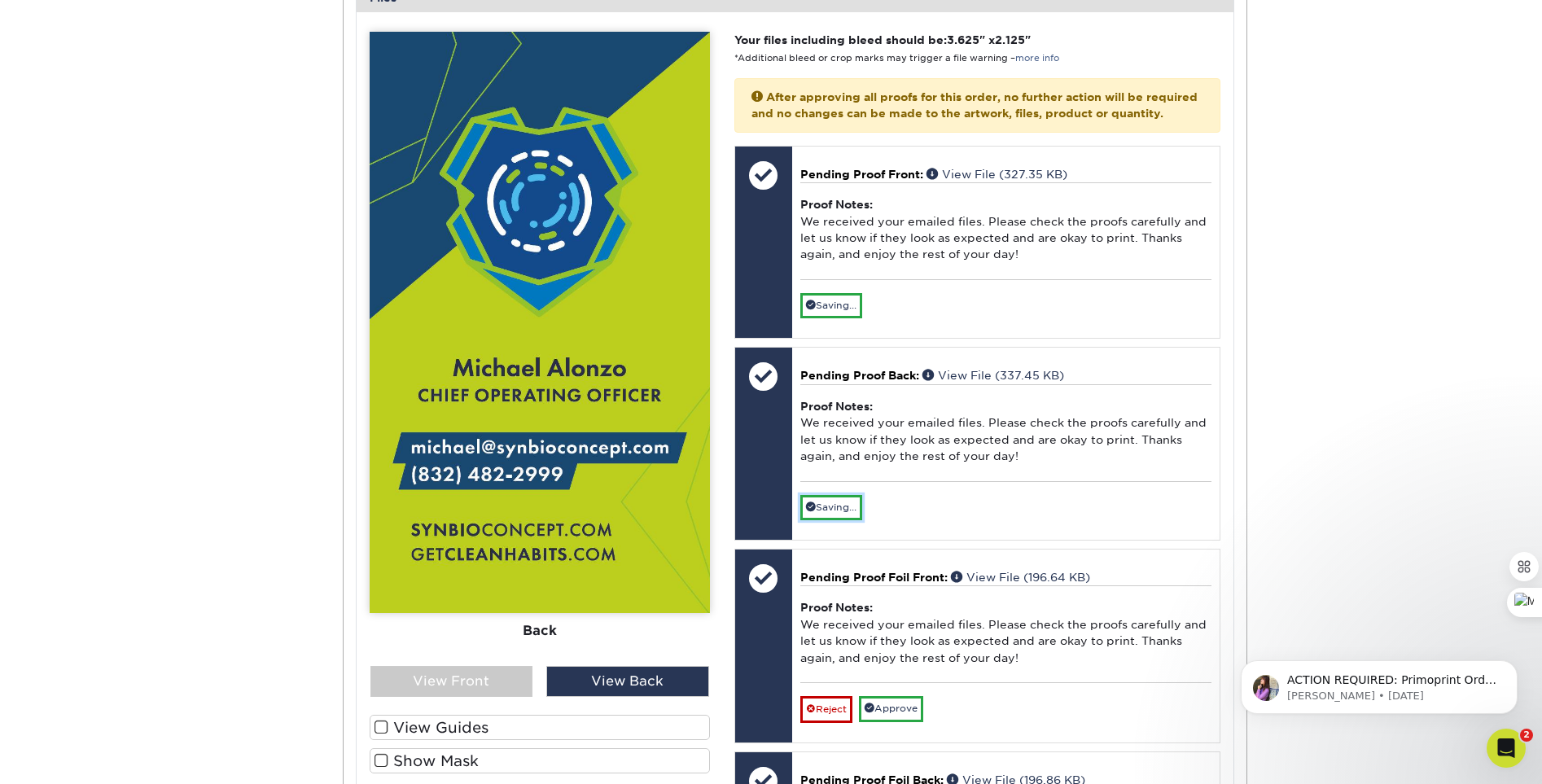
scroll to position [913, 0]
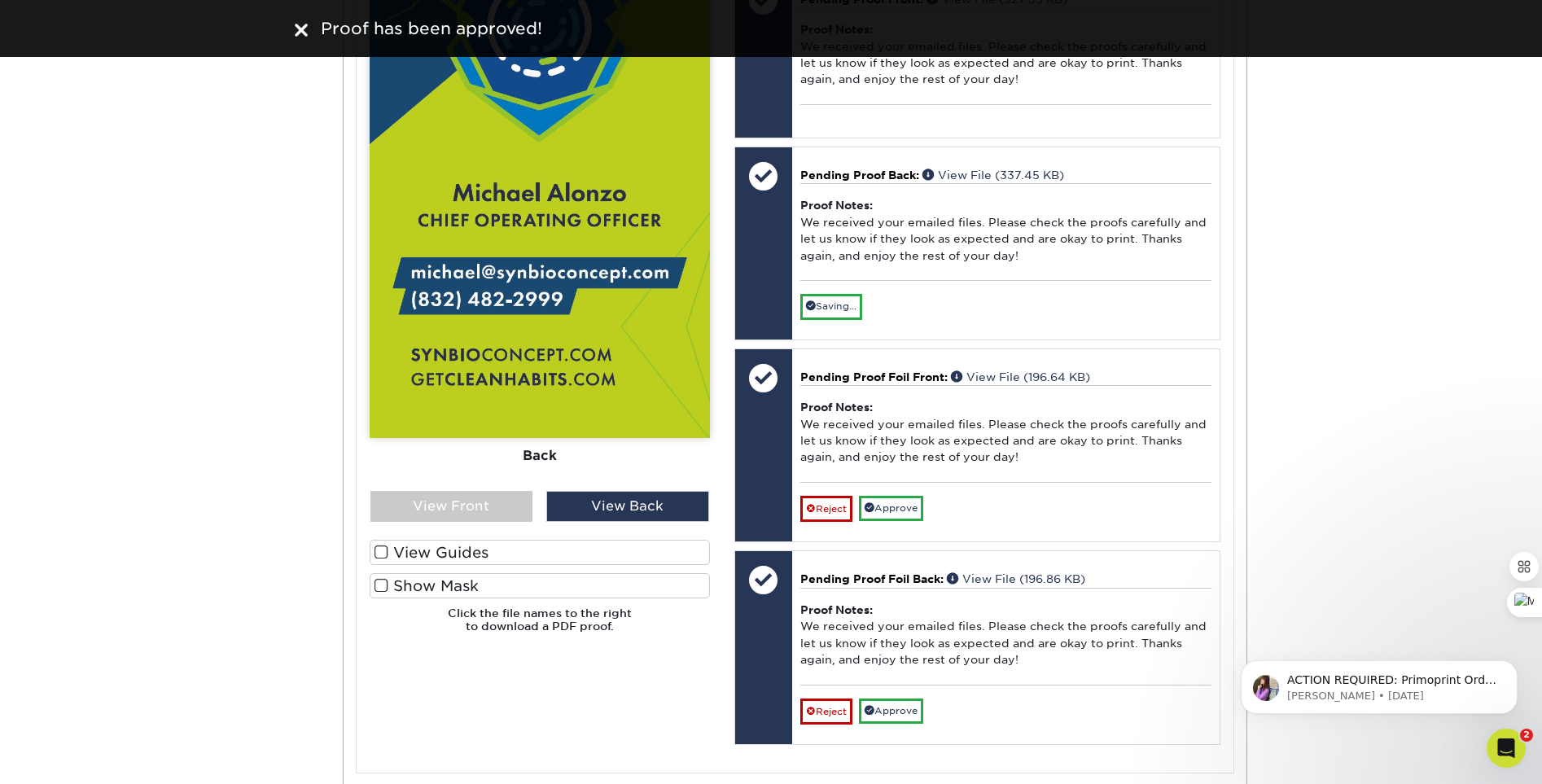
click at [383, 555] on span at bounding box center [381, 551] width 13 height 15
click at [0, 0] on input "View Guides" at bounding box center [0, 0] width 0 height 0
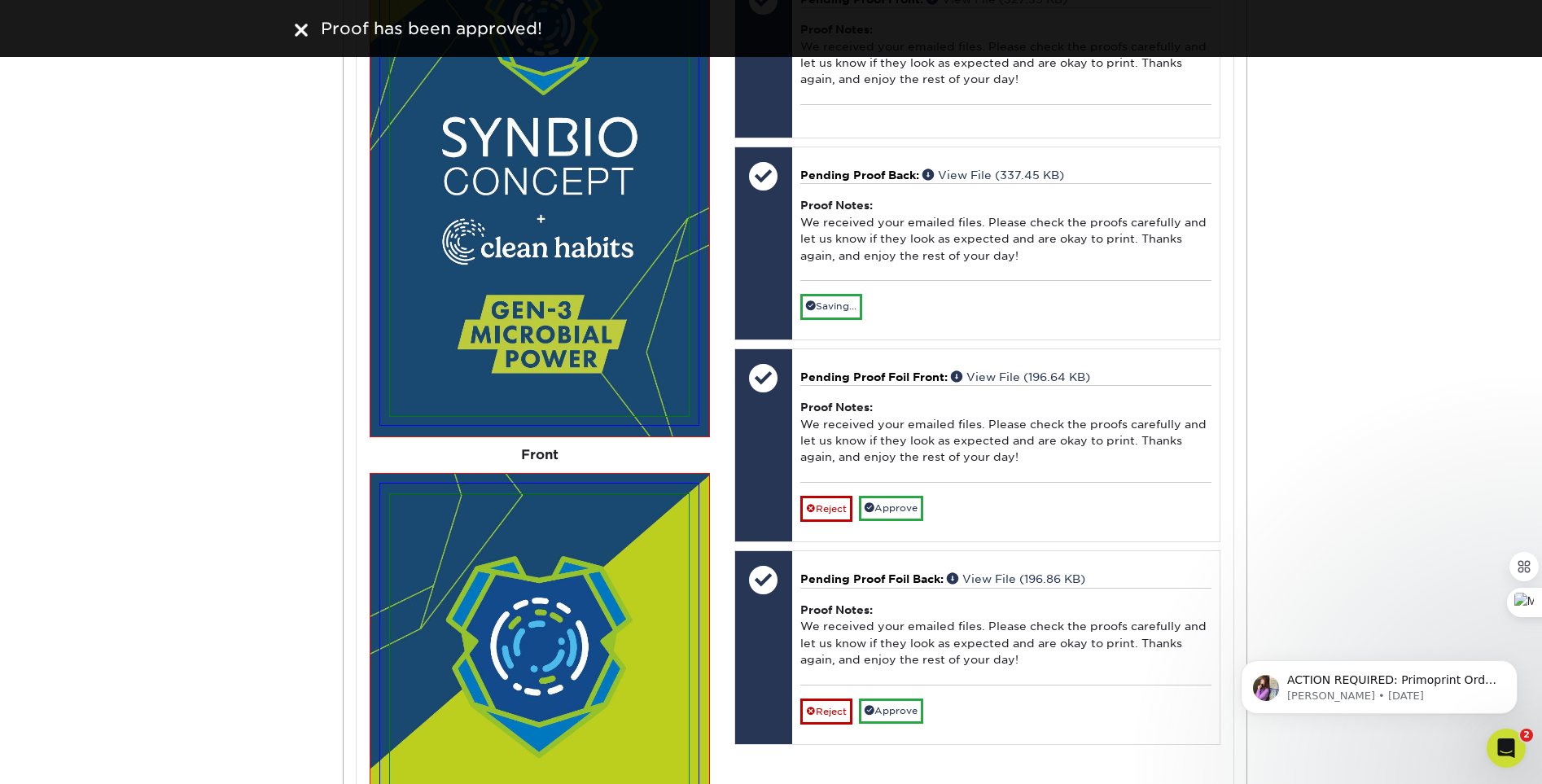
scroll to position [1511, 0]
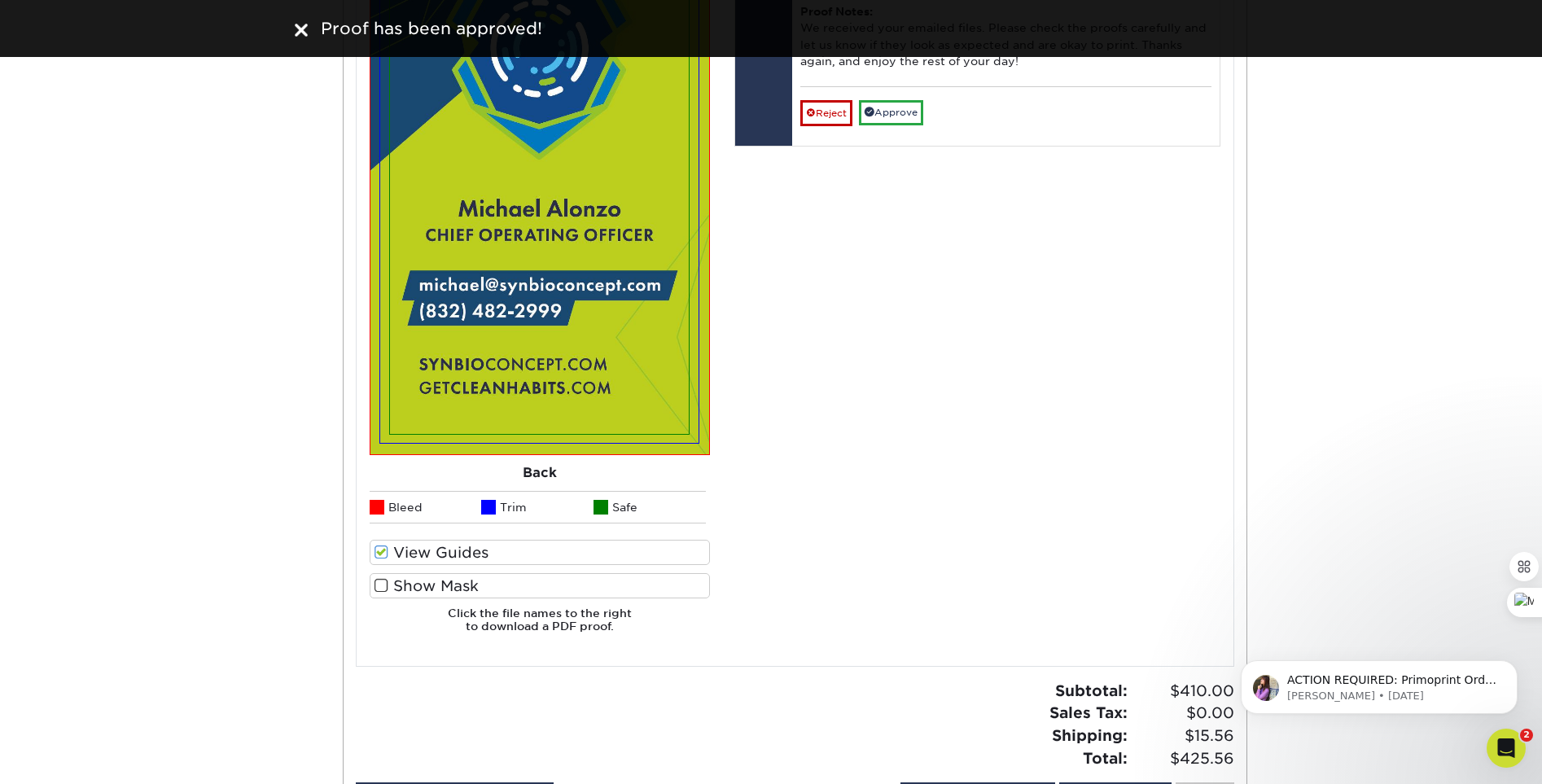
click at [375, 585] on span at bounding box center [381, 585] width 13 height 15
click at [0, 0] on input "Show Mask" at bounding box center [0, 0] width 0 height 0
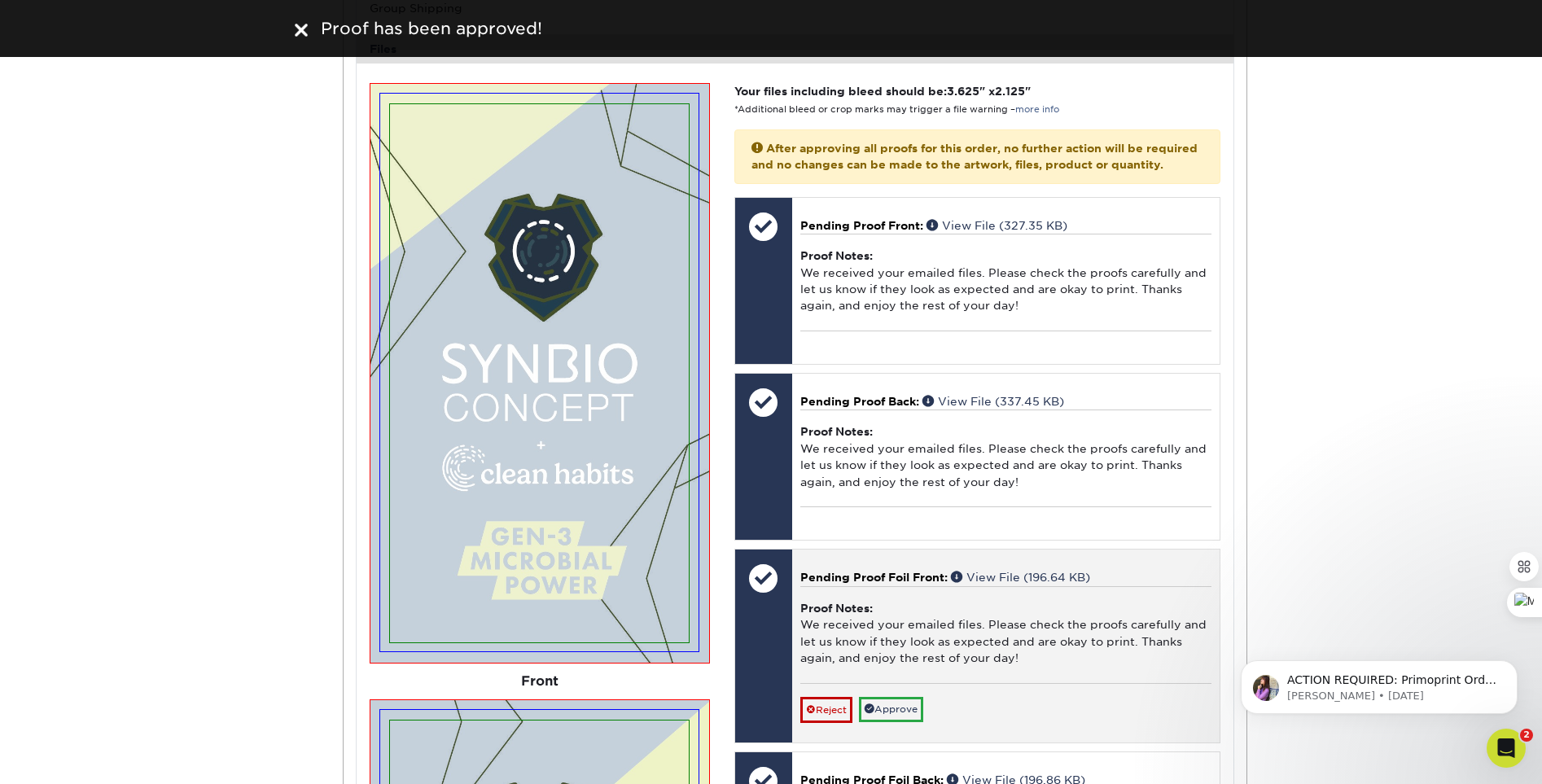
scroll to position [778, 0]
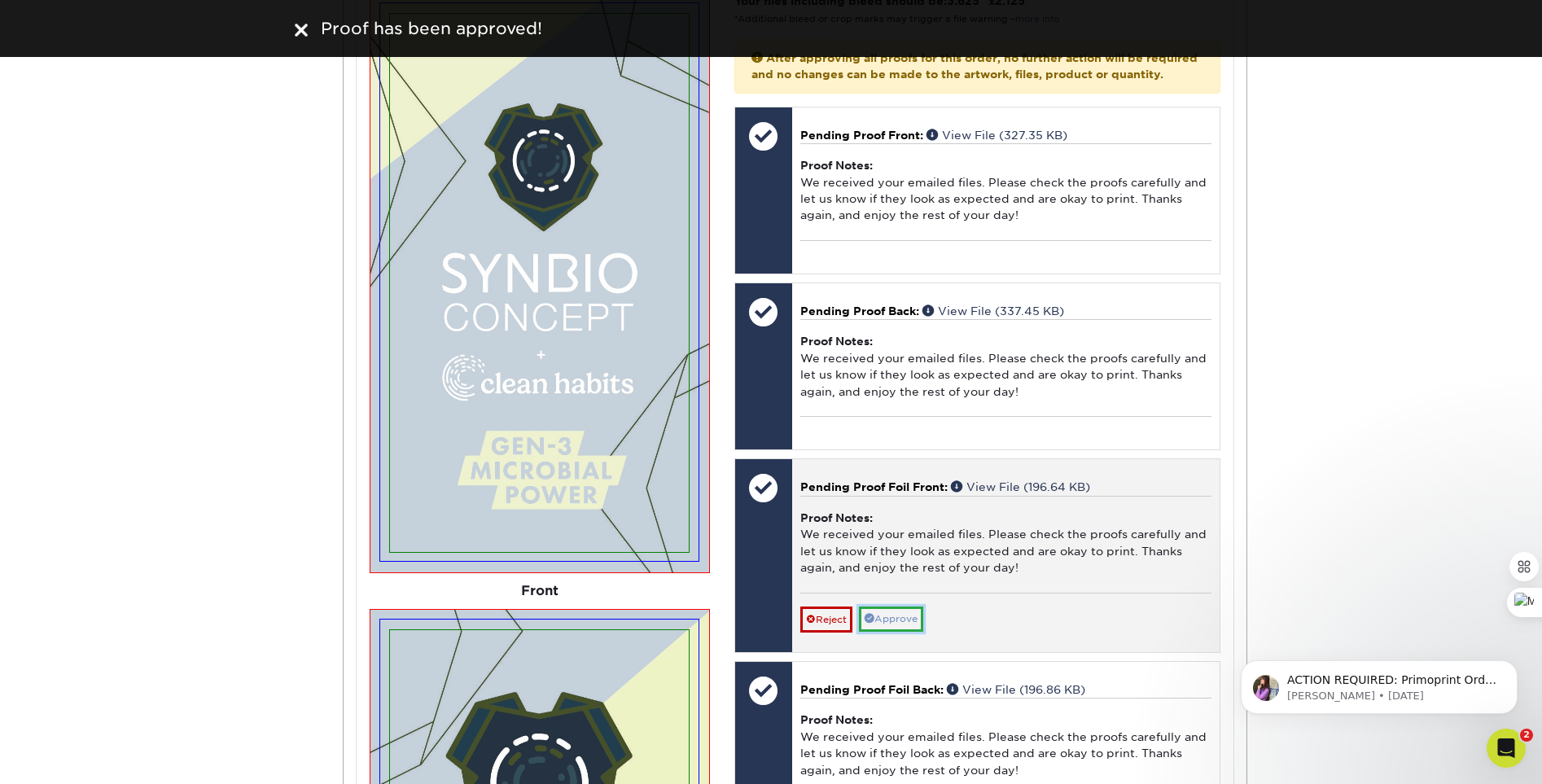
click at [911, 631] on link "Approve" at bounding box center [891, 619] width 64 height 25
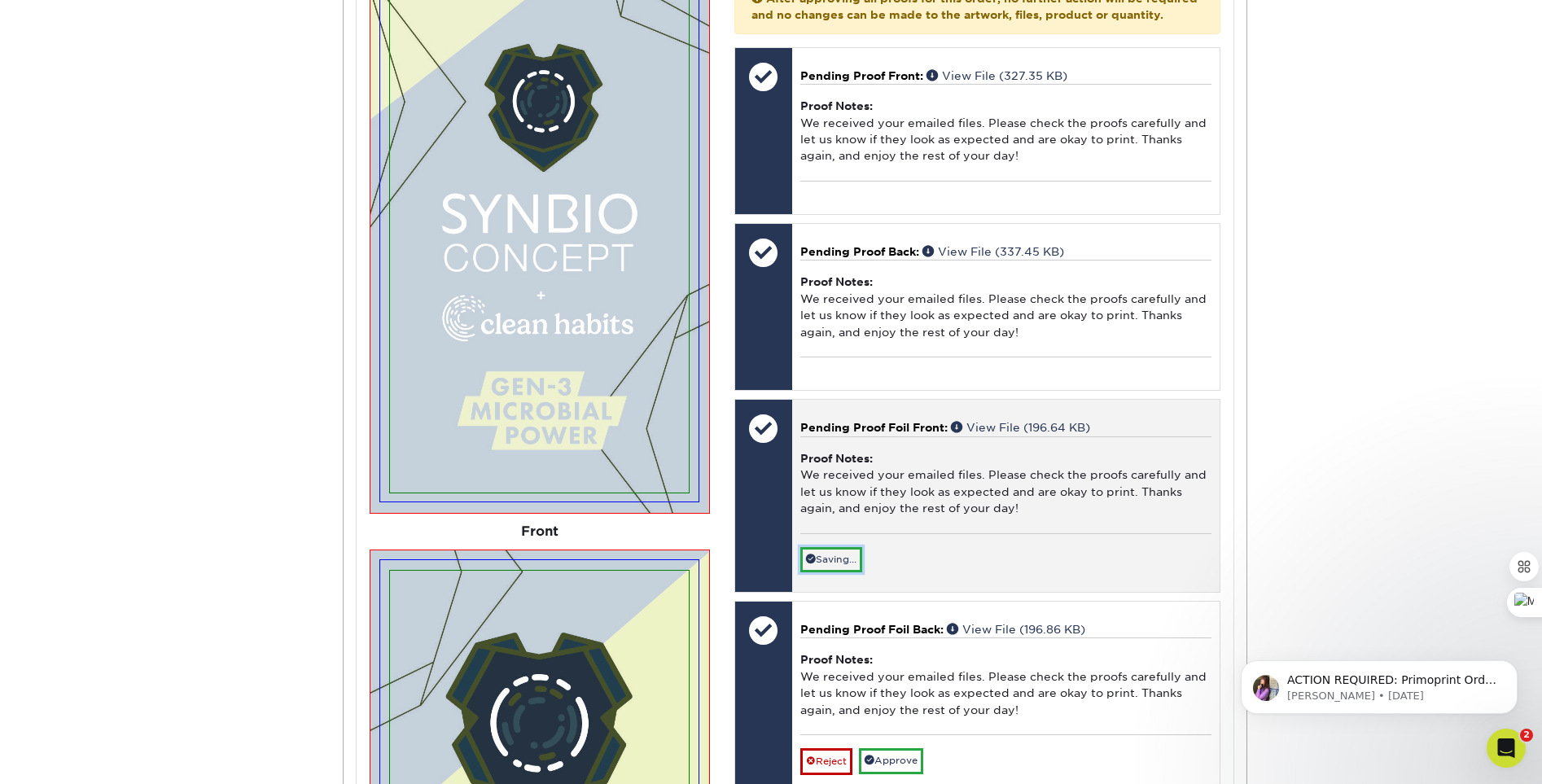
scroll to position [927, 0]
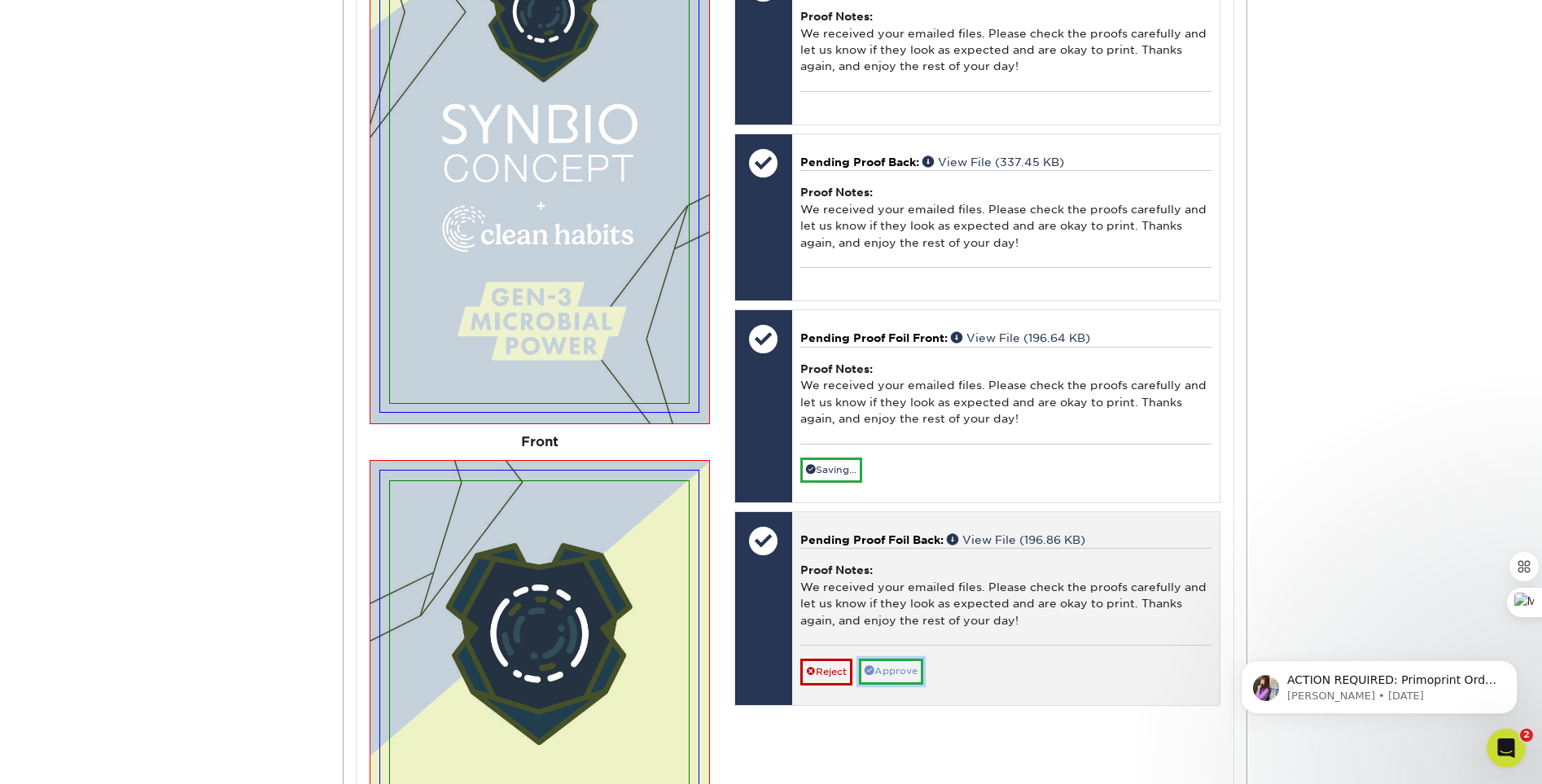
click at [909, 682] on link "Approve" at bounding box center [891, 671] width 64 height 25
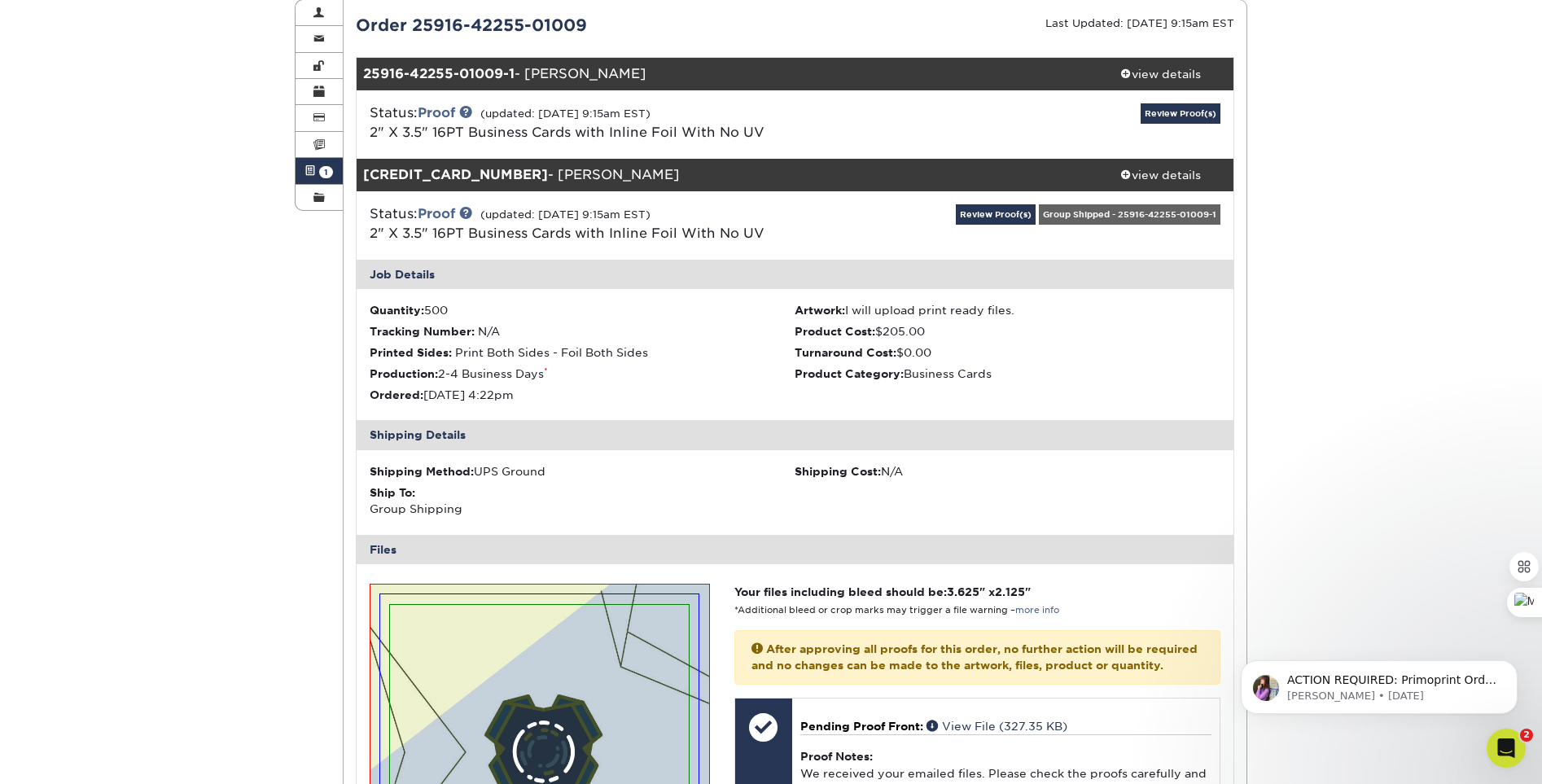
scroll to position [0, 0]
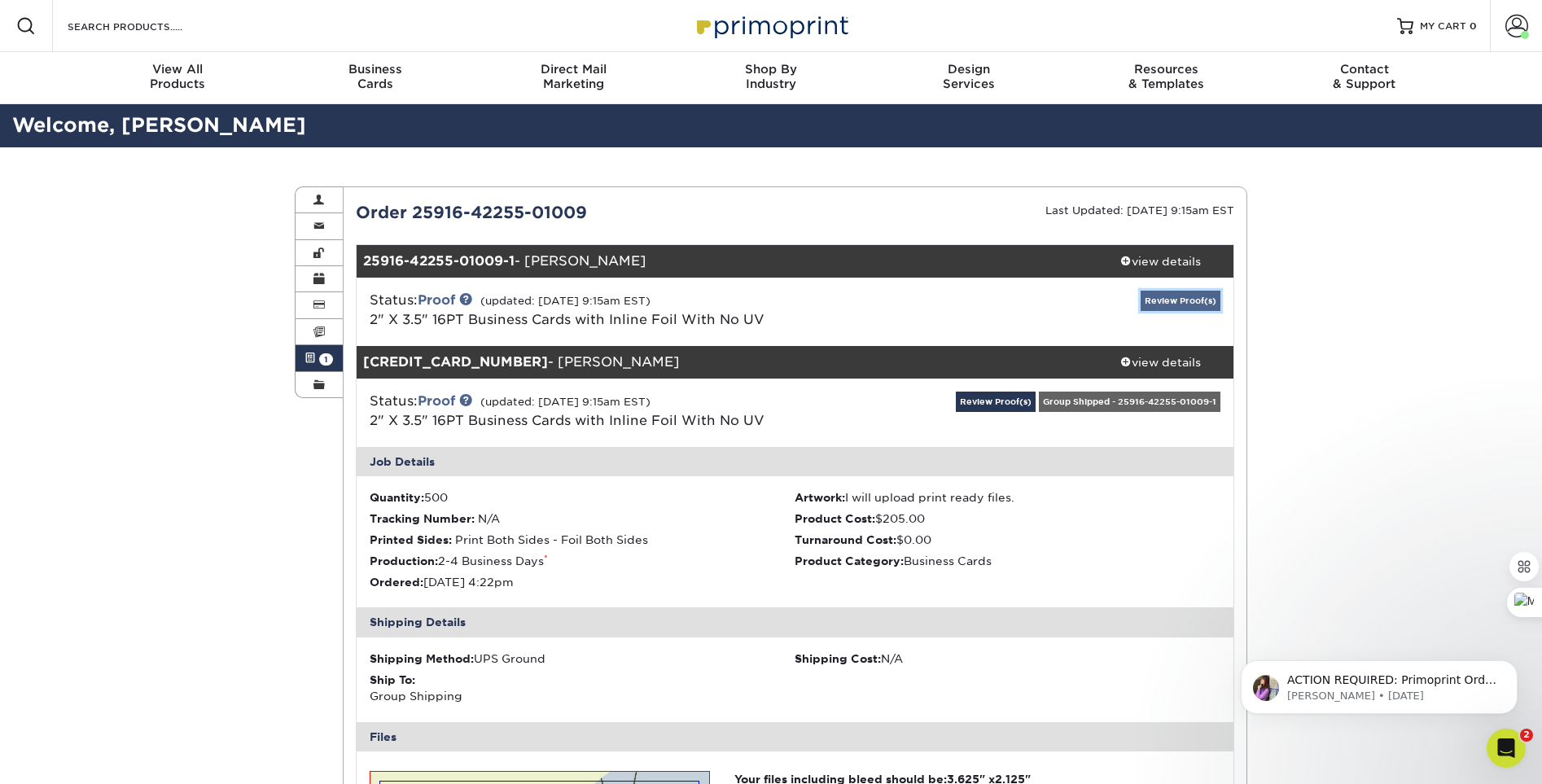
click at [1188, 300] on link "Review Proof(s)" at bounding box center [1180, 300] width 80 height 21
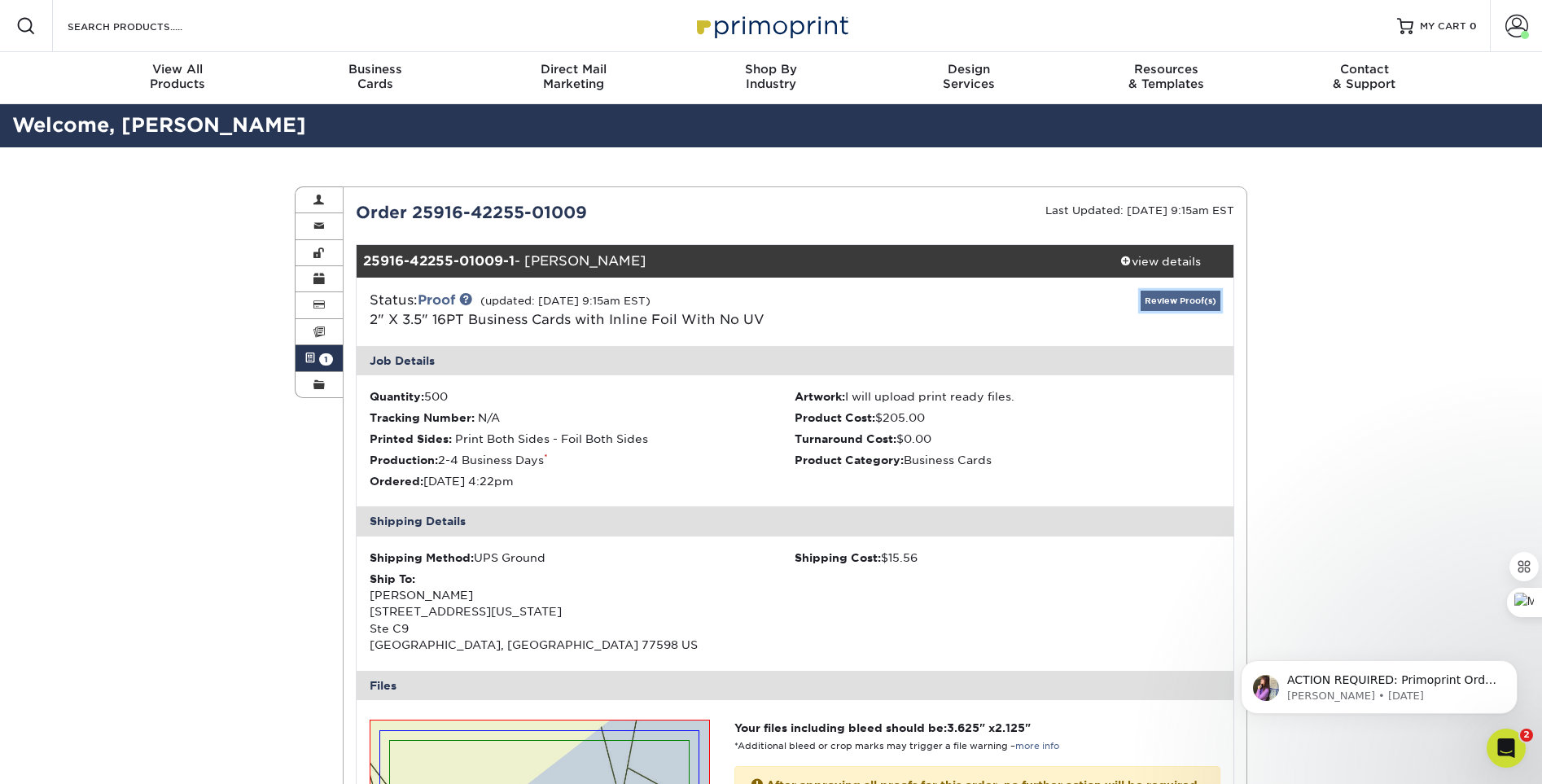
click at [1171, 304] on link "Review Proof(s)" at bounding box center [1180, 300] width 80 height 21
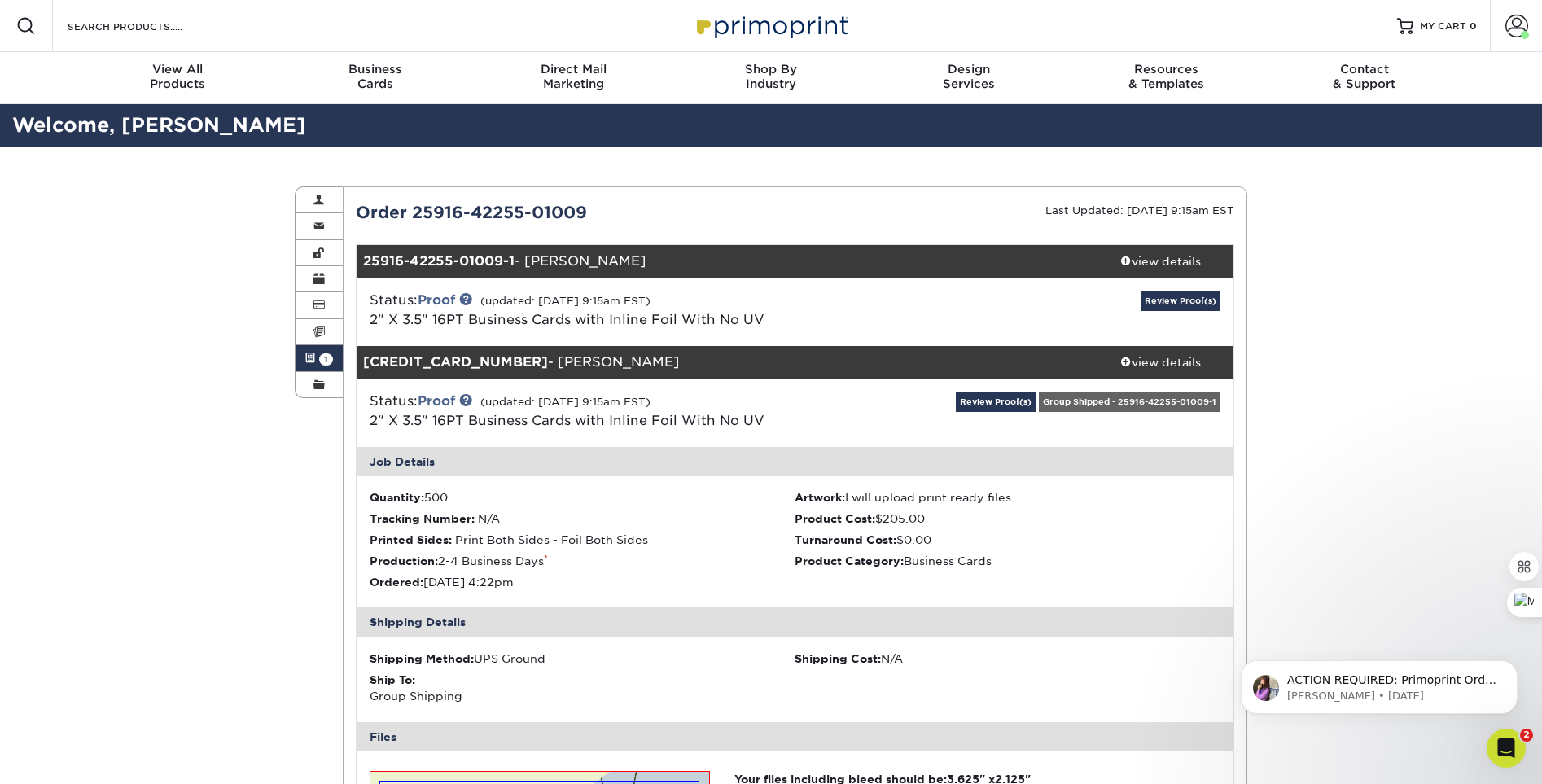
click at [1103, 398] on div "Group Shipped - 25916-42255-01009-1" at bounding box center [1130, 401] width 182 height 21
click at [1009, 396] on link "Review Proof(s)" at bounding box center [995, 401] width 80 height 21
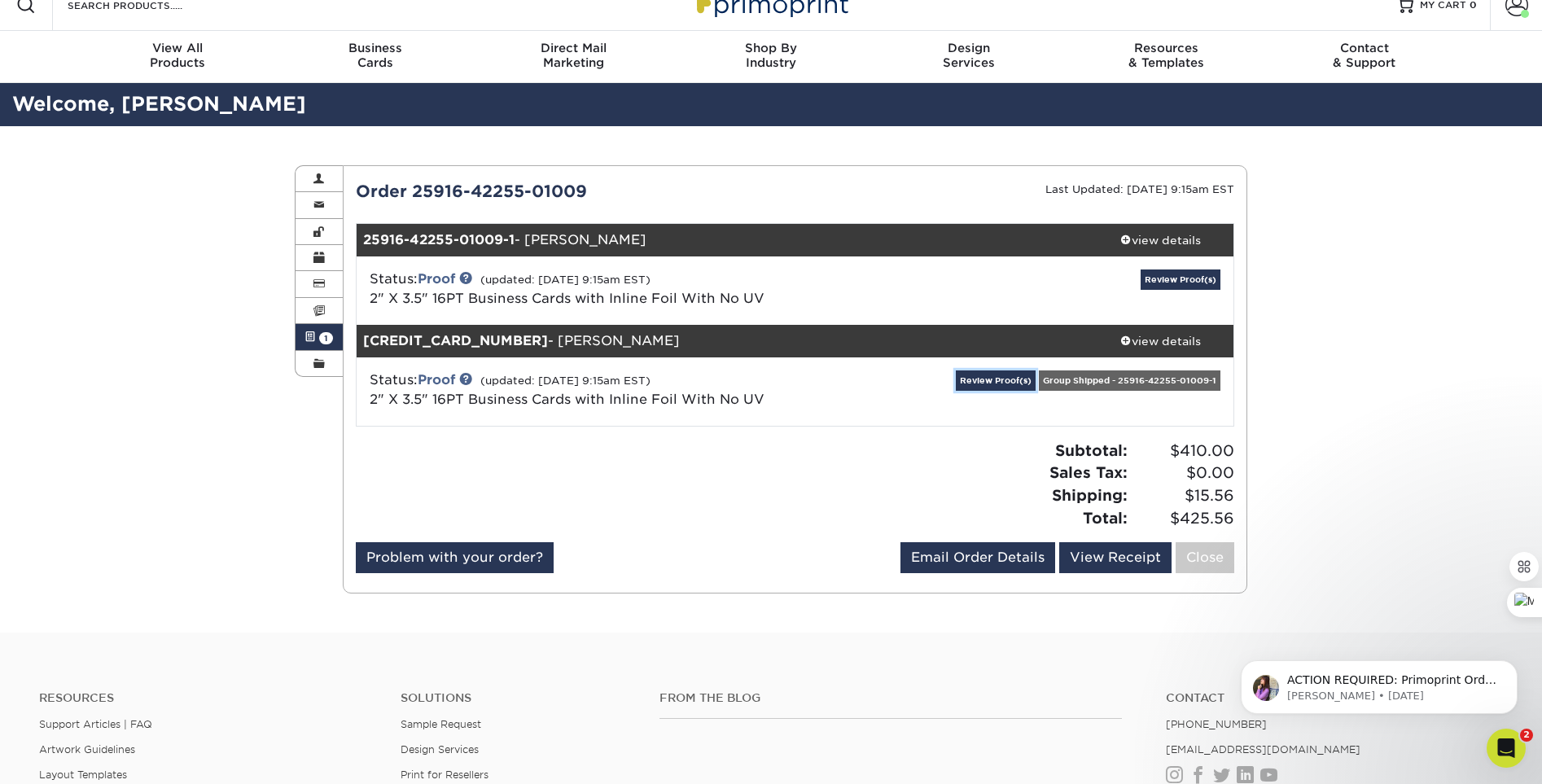
scroll to position [30, 0]
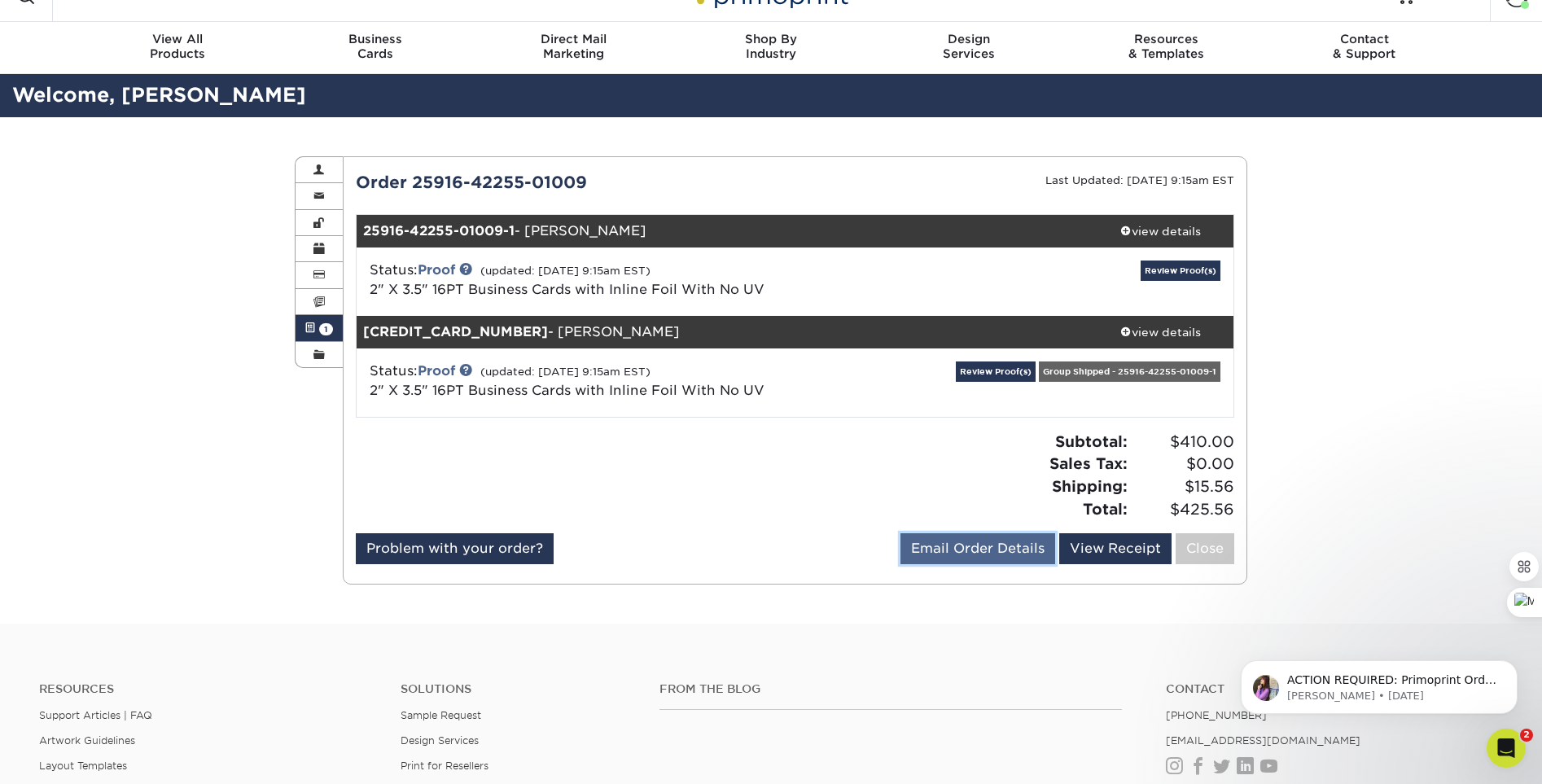
click at [964, 558] on link "Email Order Details" at bounding box center [978, 548] width 155 height 31
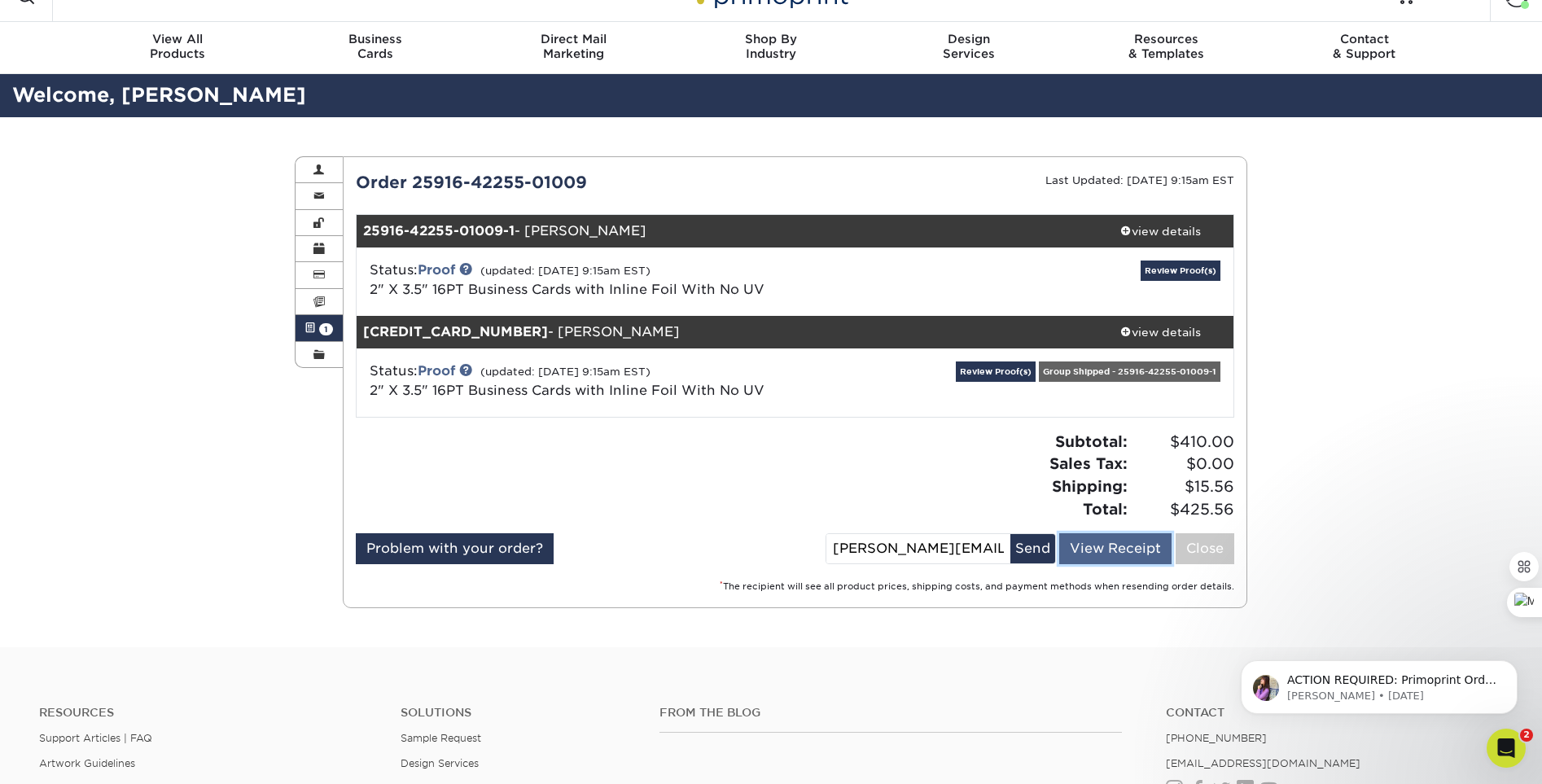
click at [1125, 548] on link "View Receipt" at bounding box center [1115, 548] width 112 height 31
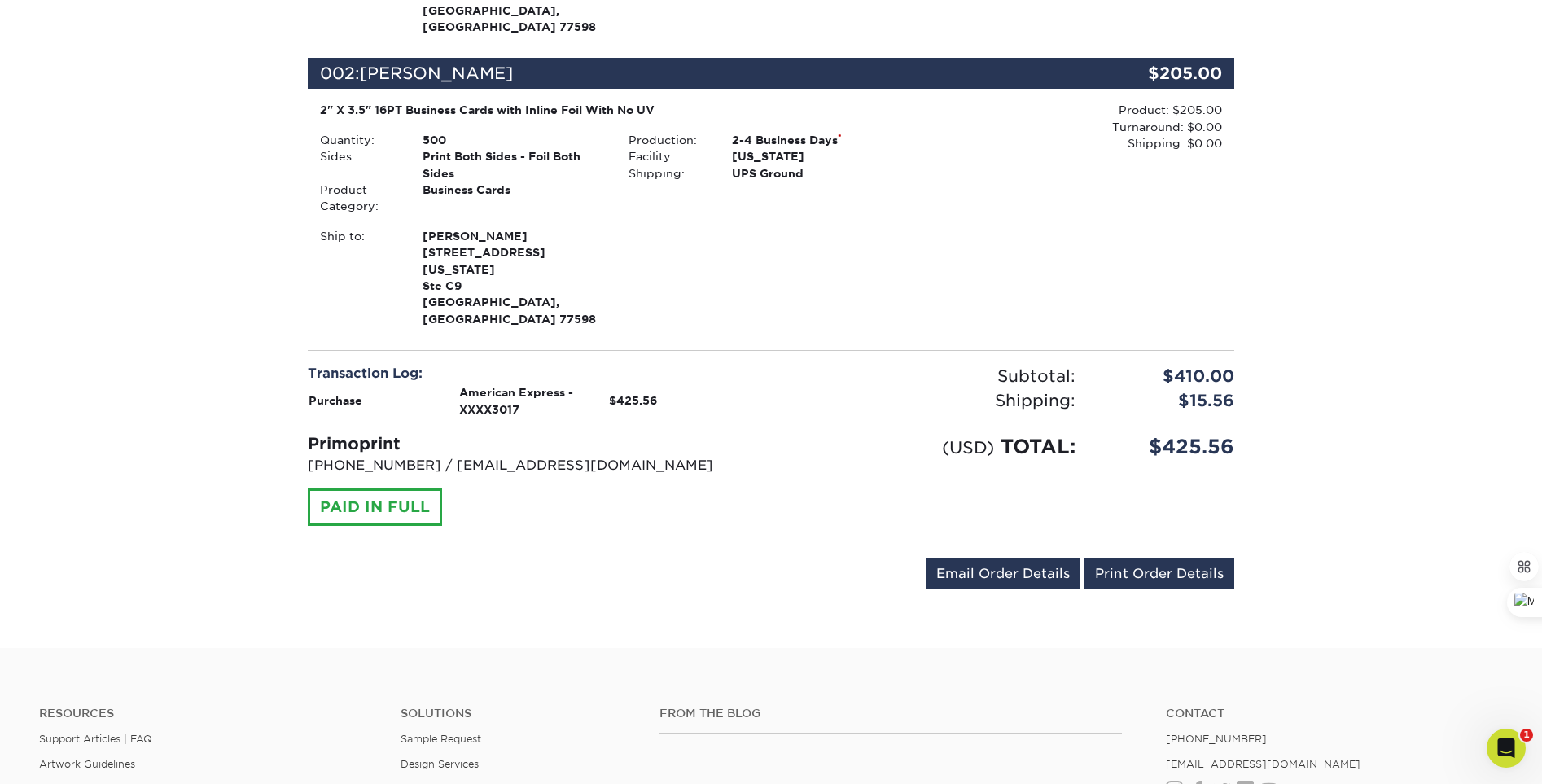
scroll to position [599, 0]
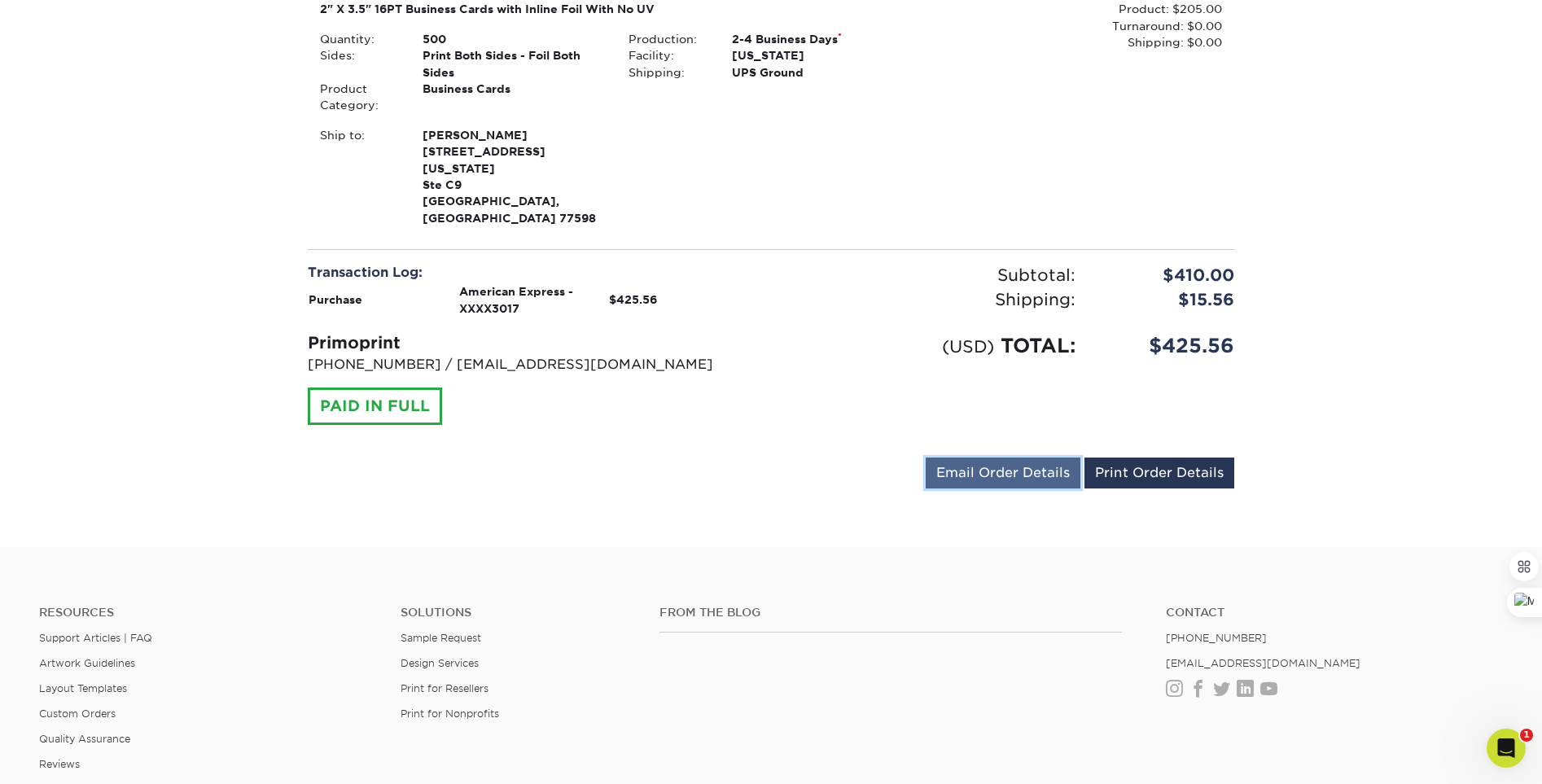
click at [1011, 458] on link "Email Order Details" at bounding box center [1003, 473] width 155 height 31
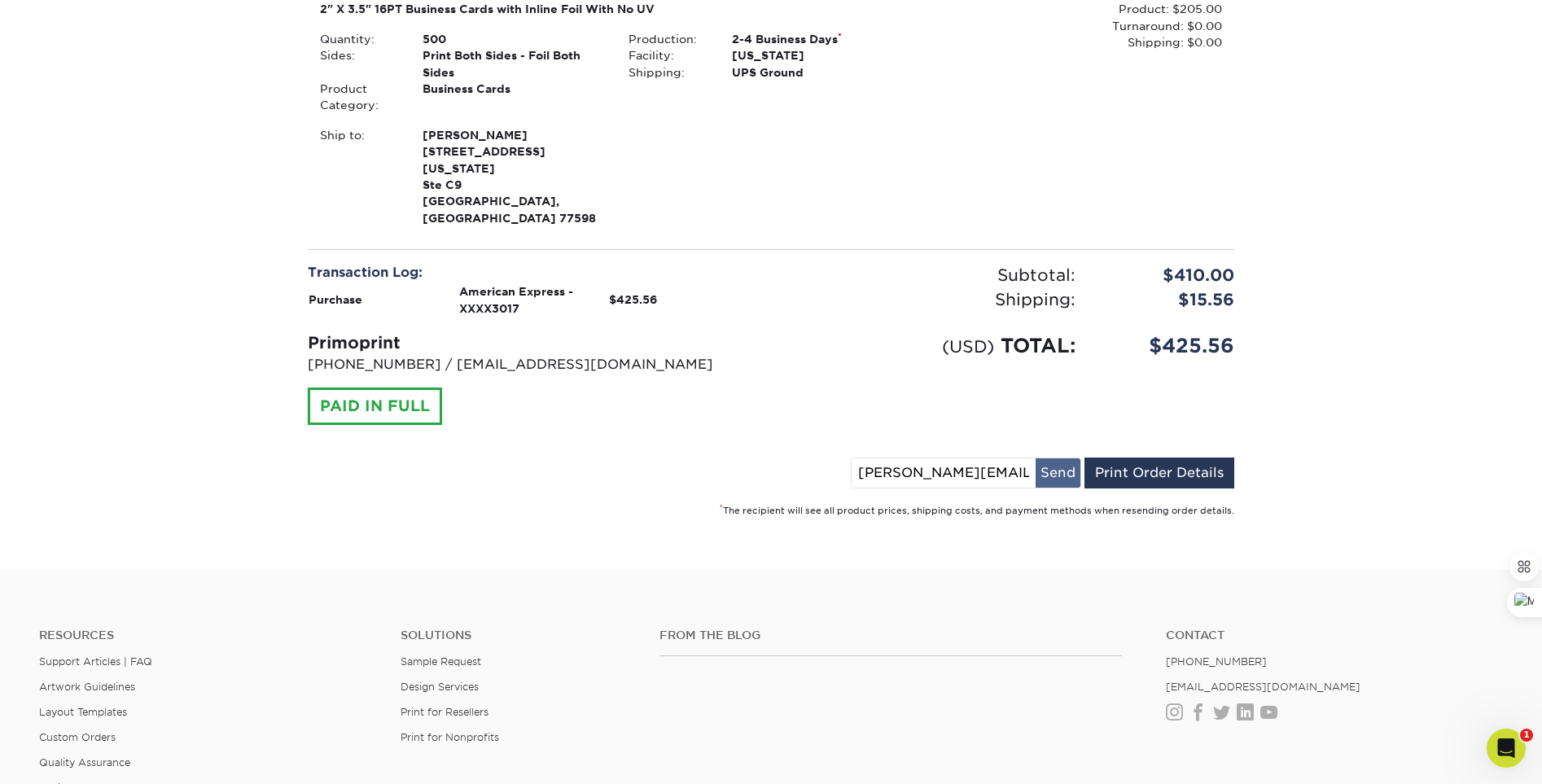
click at [1053, 459] on button "Send" at bounding box center [1058, 473] width 45 height 30
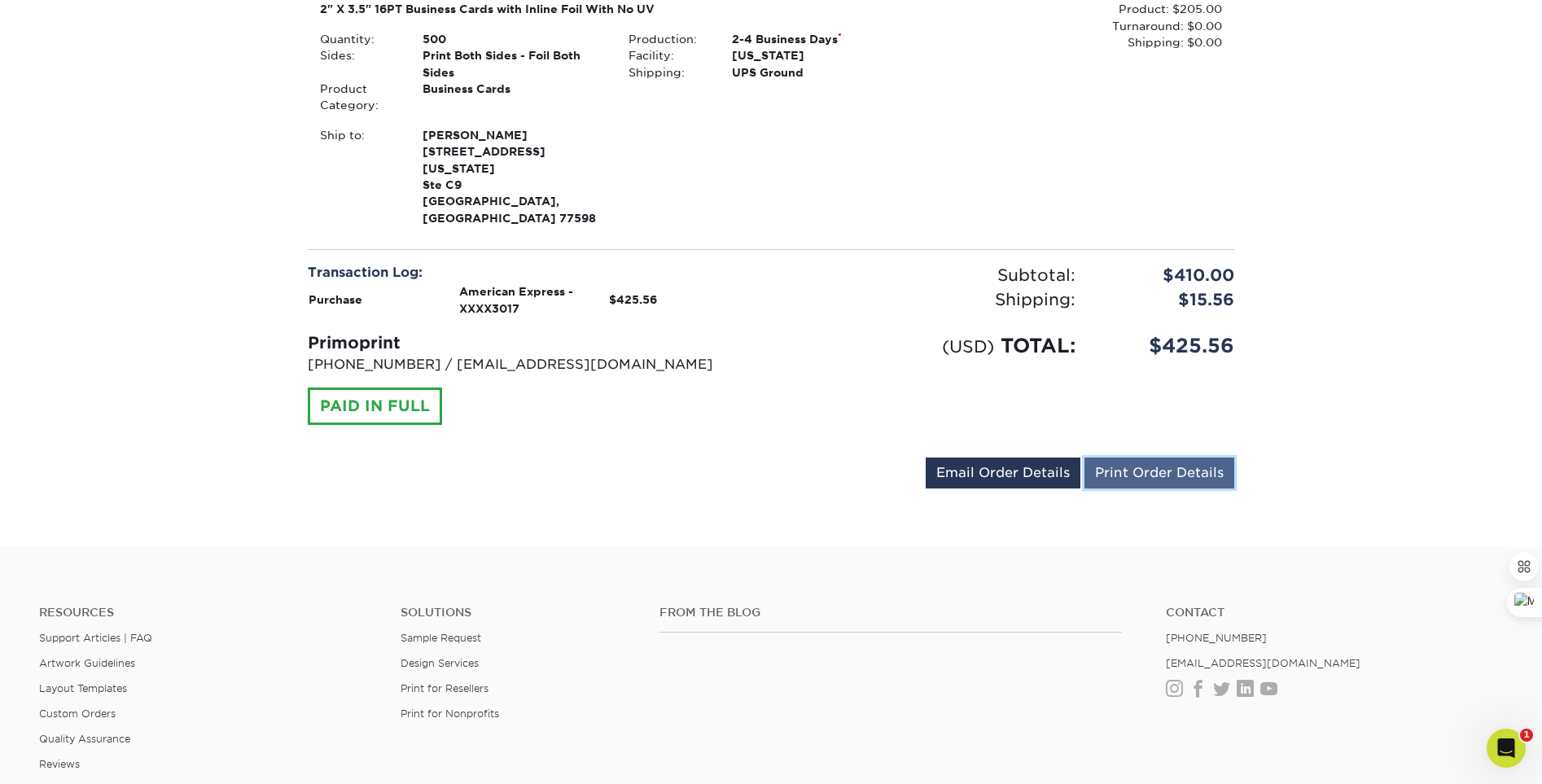
click at [1154, 458] on link "Print Order Details" at bounding box center [1159, 473] width 150 height 31
